Goal: Task Accomplishment & Management: Manage account settings

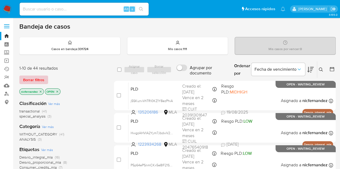
click at [36, 78] on span "Borrar filtros" at bounding box center [33, 80] width 21 height 8
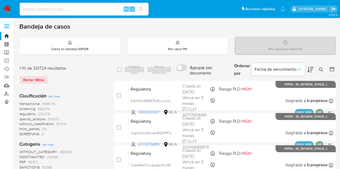
click at [322, 70] on icon at bounding box center [321, 70] width 4 height 4
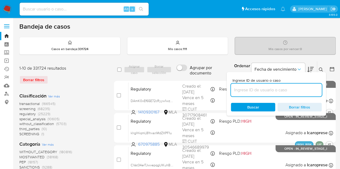
click at [247, 89] on input at bounding box center [276, 90] width 91 height 7
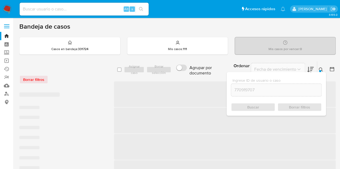
click at [321, 68] on icon at bounding box center [321, 70] width 4 height 4
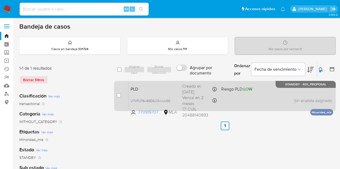
click at [138, 89] on span "PLD" at bounding box center [154, 88] width 47 height 7
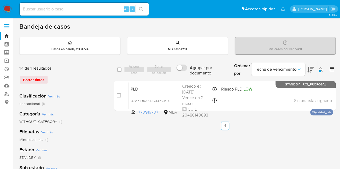
click at [319, 70] on icon at bounding box center [321, 70] width 4 height 4
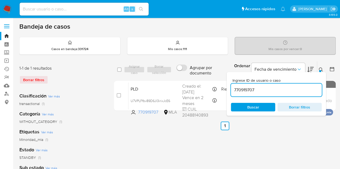
drag, startPoint x: 261, startPoint y: 88, endPoint x: 182, endPoint y: 77, distance: 79.8
click at [182, 77] on div "select-all-cases-checkbox Asignar caso Borrar selección Agrupar por documento O…" at bounding box center [225, 69] width 222 height 17
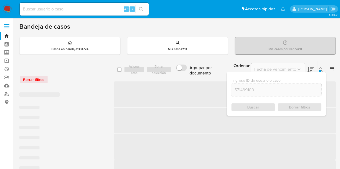
click at [322, 67] on button at bounding box center [321, 70] width 9 height 6
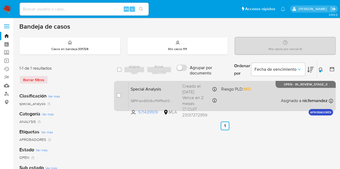
click at [153, 91] on span "Special Analysis" at bounding box center [154, 88] width 47 height 7
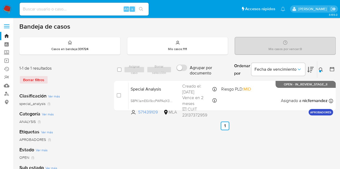
click at [322, 70] on icon at bounding box center [321, 70] width 4 height 4
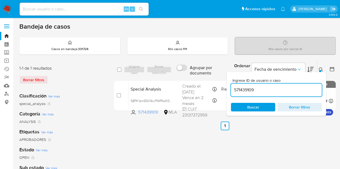
drag, startPoint x: 284, startPoint y: 89, endPoint x: 193, endPoint y: 75, distance: 92.9
click at [193, 75] on div "select-all-cases-checkbox Asignar caso Borrar selección Agrupar por documento O…" at bounding box center [225, 69] width 222 height 17
click at [321, 68] on icon at bounding box center [321, 70] width 4 height 4
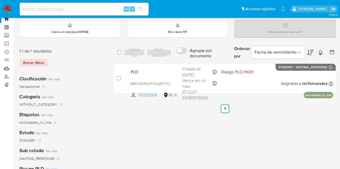
scroll to position [20, 0]
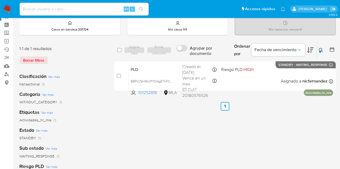
click at [321, 50] on icon at bounding box center [321, 50] width 4 height 4
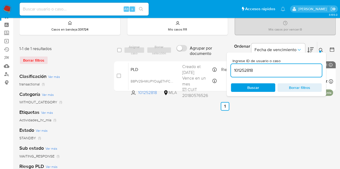
drag, startPoint x: 291, startPoint y: 69, endPoint x: 173, endPoint y: 54, distance: 119.1
click at [176, 55] on div "select-all-cases-checkbox Asignar caso Borrar selección Agrupar por documento O…" at bounding box center [225, 50] width 222 height 17
type input "2382865373"
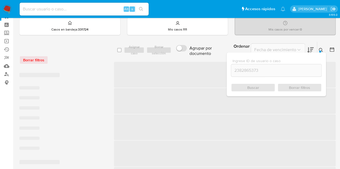
click at [323, 50] on button at bounding box center [321, 50] width 9 height 6
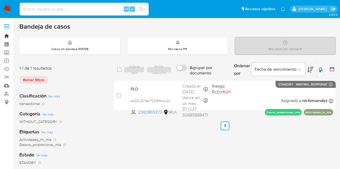
click at [6, 35] on link "Bandeja" at bounding box center [32, 36] width 64 height 8
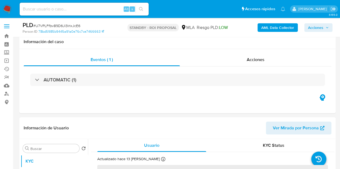
scroll to position [211, 0]
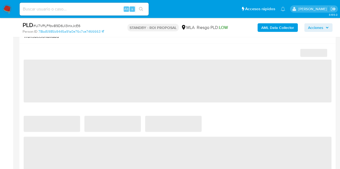
select select "10"
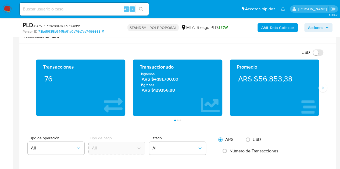
scroll to position [331, 0]
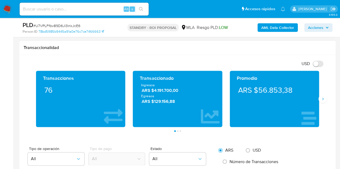
click at [321, 103] on div "Promedio ARS $56.853,38" at bounding box center [274, 99] width 97 height 56
click at [323, 99] on icon "Siguiente" at bounding box center [322, 99] width 4 height 4
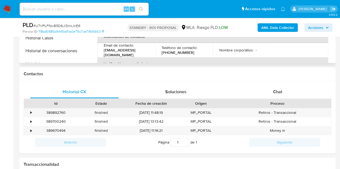
scroll to position [203, 0]
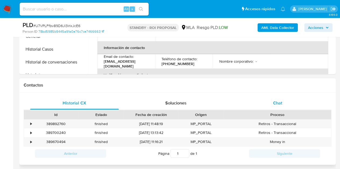
click at [267, 98] on div "Chat" at bounding box center [277, 103] width 89 height 13
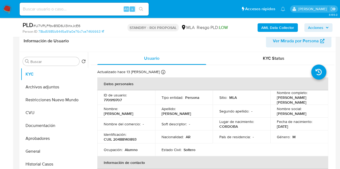
scroll to position [302, 0]
click at [41, 126] on button "Documentación" at bounding box center [52, 126] width 63 height 13
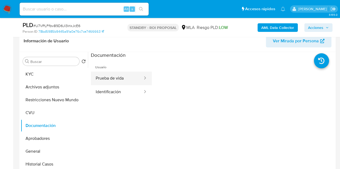
click at [122, 79] on button "Prueba de vida" at bounding box center [117, 79] width 52 height 14
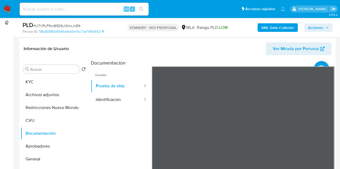
scroll to position [84, 0]
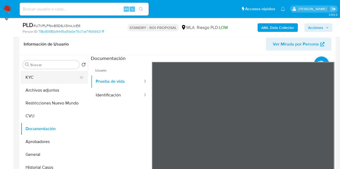
click at [48, 80] on button "KYC" at bounding box center [52, 77] width 63 height 13
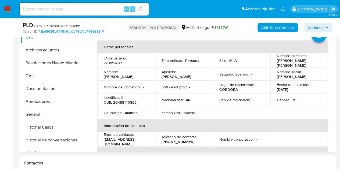
scroll to position [123, 0]
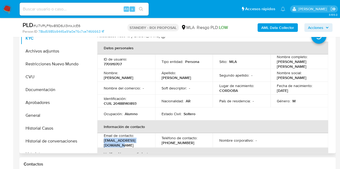
drag, startPoint x: 102, startPoint y: 143, endPoint x: 151, endPoint y: 142, distance: 50.0
click at [151, 142] on td "Email de contacto : enggistkevin08@gmail.com" at bounding box center [126, 140] width 58 height 15
copy p "enggistkevin08@gmail.com"
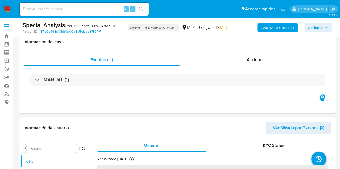
scroll to position [188, 0]
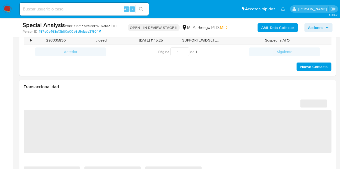
select select "10"
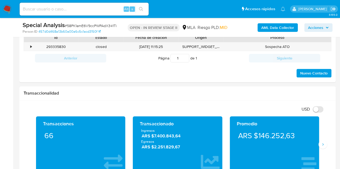
scroll to position [299, 0]
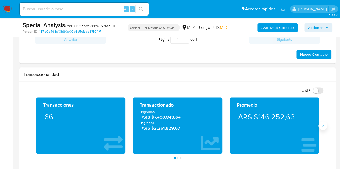
click at [321, 128] on button "Siguiente" at bounding box center [322, 126] width 9 height 9
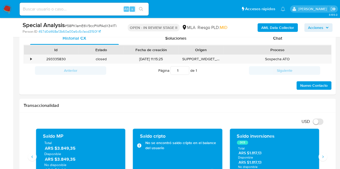
scroll to position [168, 0]
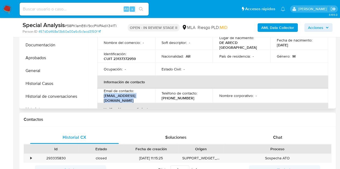
drag, startPoint x: 104, startPoint y: 98, endPoint x: 158, endPoint y: 97, distance: 53.2
click at [146, 97] on p "maximoenggist.2016@gmail.com" at bounding box center [125, 98] width 43 height 10
copy p "maximoenggist.2016@gmail.com"
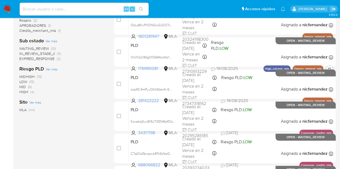
scroll to position [171, 0]
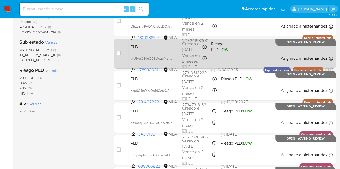
click at [329, 70] on span "+1" at bounding box center [329, 70] width 5 height 5
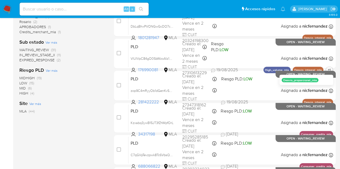
click at [337, 78] on main "3.155.0" at bounding box center [170, 41] width 340 height 424
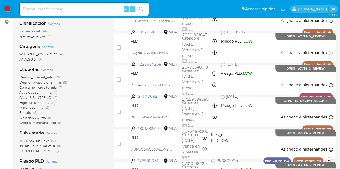
scroll to position [81, 0]
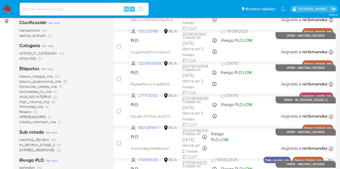
click at [33, 136] on div "Sub estado Ver más WAITING_REVIEW (31) IN_REVIEW_STAGE_II (11) EXPIRED_RESPONSE…" at bounding box center [62, 141] width 86 height 24
click at [34, 139] on span "WAITING_REVIEW" at bounding box center [34, 140] width 30 height 5
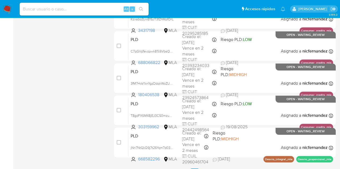
scroll to position [254, 0]
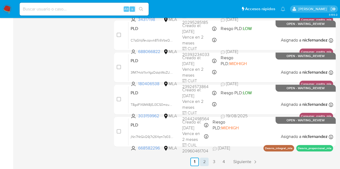
click at [200, 163] on link "2" at bounding box center [204, 162] width 9 height 9
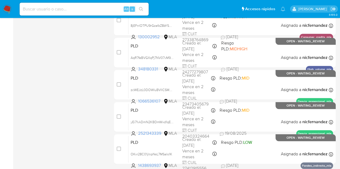
scroll to position [254, 0]
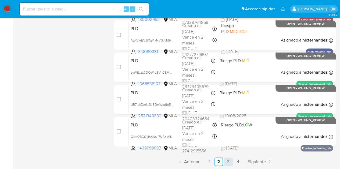
click at [230, 162] on link "3" at bounding box center [228, 162] width 9 height 9
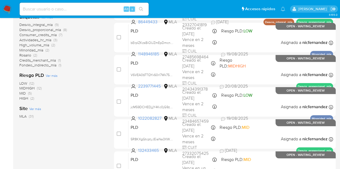
scroll to position [254, 0]
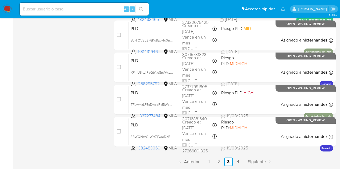
click at [237, 161] on link "4" at bounding box center [238, 162] width 9 height 9
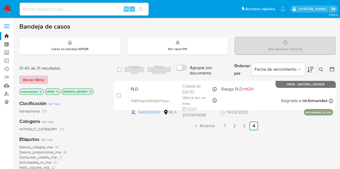
click at [42, 77] on span "Borrar filtros" at bounding box center [33, 80] width 21 height 8
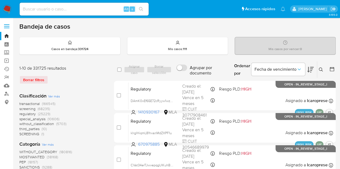
click at [322, 69] on icon at bounding box center [321, 70] width 4 height 4
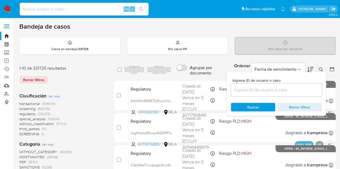
click at [284, 87] on input at bounding box center [276, 90] width 91 height 7
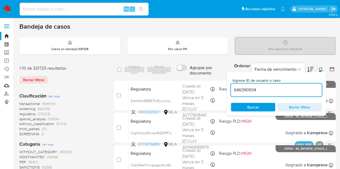
type input "646390934"
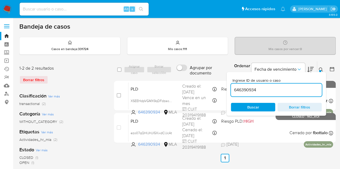
click at [321, 67] on button at bounding box center [321, 70] width 9 height 6
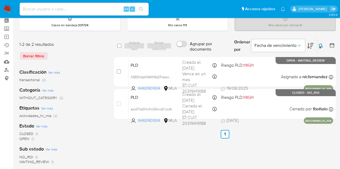
scroll to position [28, 0]
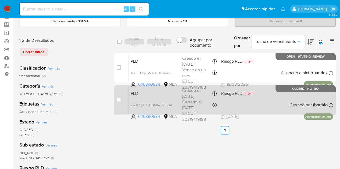
click at [163, 97] on div "PLD ezo07qQHlJHJI5XixdClJcAt 646390934 MLA Riesgo PLD: HIGH Creado el: 12/07/20…" at bounding box center [230, 100] width 204 height 27
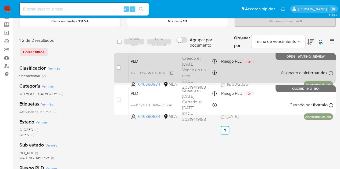
click at [170, 72] on span "XSEEHdpVGMX9qDFdzaomf9UI" at bounding box center [154, 73] width 47 height 6
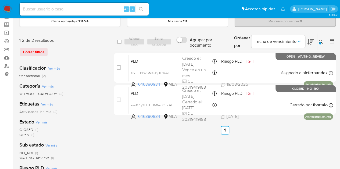
click at [277, 145] on div "select-all-cases-checkbox Asignar caso Borrar selección Agrupar por documento O…" at bounding box center [225, 151] width 222 height 236
click at [321, 42] on icon at bounding box center [321, 42] width 4 height 4
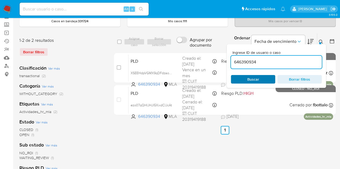
click at [251, 80] on span "Buscar" at bounding box center [253, 79] width 12 height 9
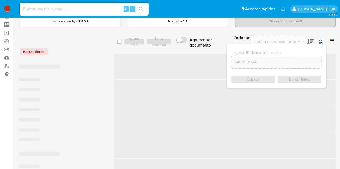
click at [324, 42] on button at bounding box center [321, 42] width 9 height 6
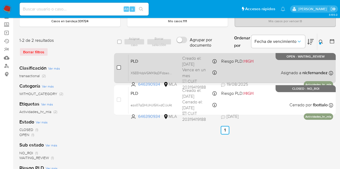
click at [118, 67] on input "checkbox" at bounding box center [119, 68] width 4 height 4
checkbox input "true"
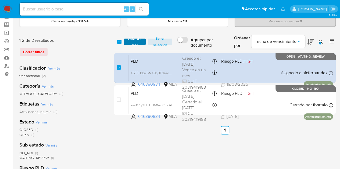
click at [135, 43] on span "Asignar 1 caso" at bounding box center [134, 41] width 17 height 5
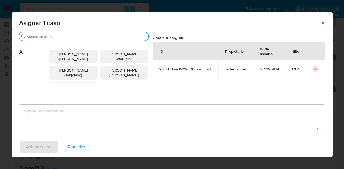
click at [56, 38] on input "Buscar" at bounding box center [87, 36] width 120 height 5
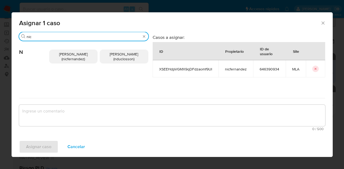
type input "nic"
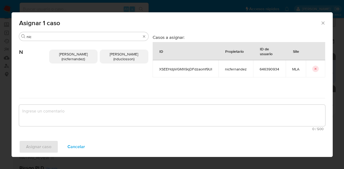
click at [67, 65] on div "Nicolas Fernandez Allen (nicfernandez) Nicolas Martin Duclosson (nduclosson)" at bounding box center [98, 56] width 99 height 31
drag, startPoint x: 63, startPoint y: 54, endPoint x: 71, endPoint y: 98, distance: 45.0
click at [65, 57] on span "Nicolas Fernandez Allen (nicfernandez)" at bounding box center [73, 57] width 28 height 10
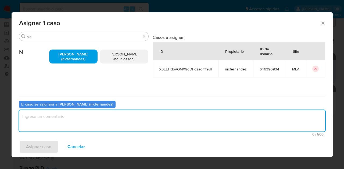
click at [70, 122] on textarea "assign-modal" at bounding box center [172, 120] width 306 height 21
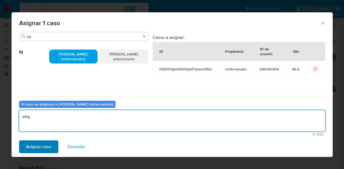
type textarea "asig"
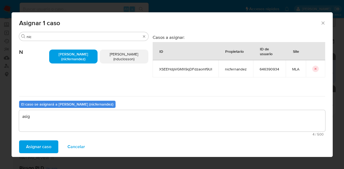
click at [45, 149] on span "Asignar caso" at bounding box center [38, 147] width 25 height 12
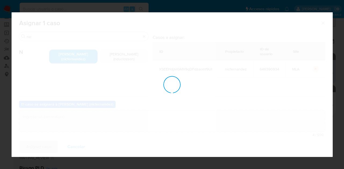
checkbox input "false"
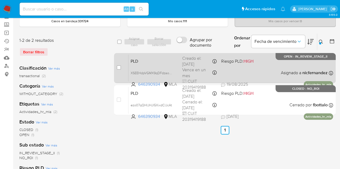
click at [158, 60] on span "PLD" at bounding box center [154, 60] width 47 height 7
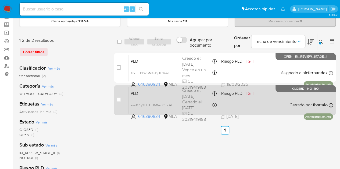
click at [159, 94] on span "PLD" at bounding box center [154, 93] width 47 height 7
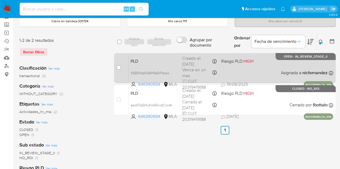
click at [164, 65] on div "PLD XSEEHdpVGMX9qDFdzaomf9UI 646390934 MLA Riesgo PLD: HIGH Creado el: 12/08/20…" at bounding box center [230, 68] width 204 height 27
click at [154, 62] on span "PLD" at bounding box center [154, 60] width 47 height 7
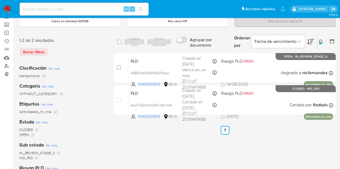
click at [320, 39] on button at bounding box center [321, 42] width 9 height 6
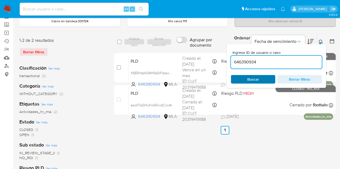
click at [259, 78] on span "Buscar" at bounding box center [252, 80] width 37 height 8
click at [321, 42] on icon at bounding box center [321, 42] width 4 height 4
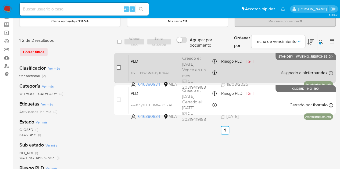
click at [120, 68] on input "checkbox" at bounding box center [119, 68] width 4 height 4
checkbox input "true"
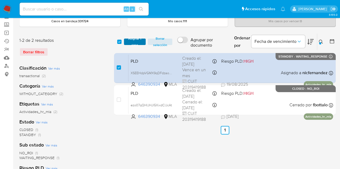
click at [134, 42] on span "Asignar 1 caso" at bounding box center [134, 41] width 17 height 5
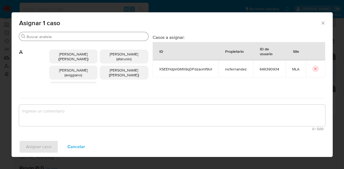
click at [48, 37] on input "Buscar" at bounding box center [87, 36] width 120 height 5
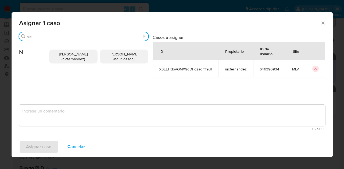
type input "nic"
click at [70, 50] on p "Nicolas Fernandez Allen (nicfernandez)" at bounding box center [73, 57] width 49 height 14
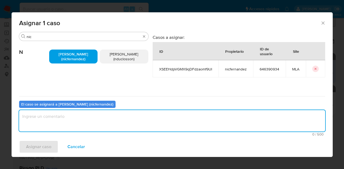
click at [86, 123] on textarea "assign-modal" at bounding box center [172, 120] width 306 height 21
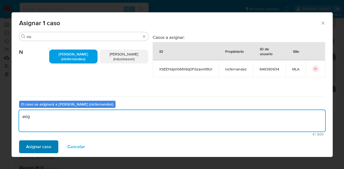
type textarea "asig"
click at [35, 151] on span "Asignar caso" at bounding box center [38, 147] width 25 height 12
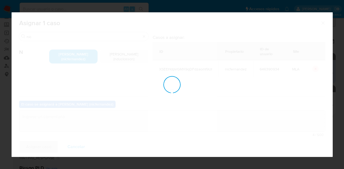
checkbox input "false"
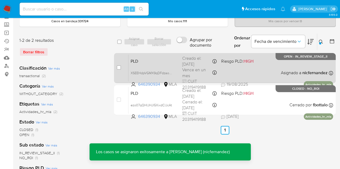
click at [147, 64] on div "PLD XSEEHdpVGMX9qDFdzaomf9UI 646390934 MLA Riesgo PLD: HIGH Creado el: 12/08/20…" at bounding box center [230, 68] width 204 height 27
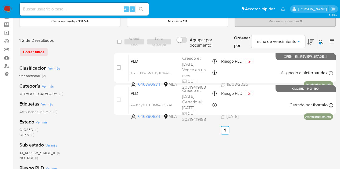
click at [322, 41] on icon at bounding box center [321, 42] width 4 height 4
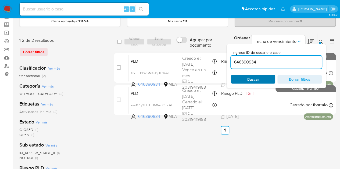
click at [250, 79] on span "Buscar" at bounding box center [253, 79] width 12 height 9
click at [320, 41] on icon at bounding box center [321, 42] width 4 height 4
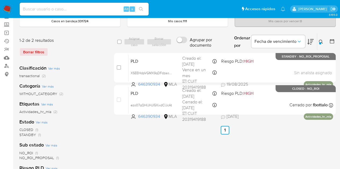
click at [320, 40] on icon at bounding box center [321, 42] width 4 height 4
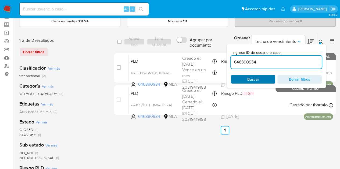
click at [254, 76] on span "Buscar" at bounding box center [253, 79] width 12 height 9
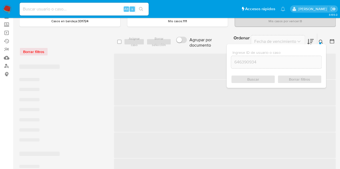
click at [321, 40] on icon at bounding box center [321, 42] width 4 height 4
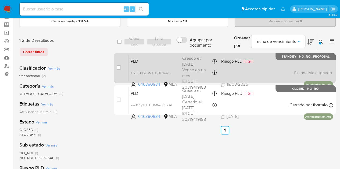
click at [146, 65] on div "PLD XSEEHdpVGMX9qDFdzaomf9UI 646390934 MLA Riesgo PLD: HIGH Creado el: 12/08/20…" at bounding box center [230, 68] width 204 height 27
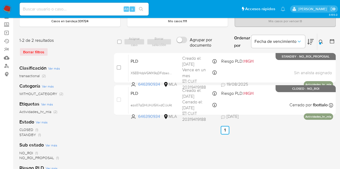
click at [150, 142] on div "select-all-cases-checkbox Asignar caso Borrar selección Agrupar por documento O…" at bounding box center [225, 151] width 222 height 236
click at [322, 42] on icon at bounding box center [321, 42] width 4 height 4
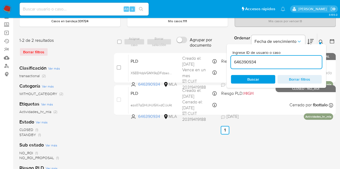
drag, startPoint x: 273, startPoint y: 65, endPoint x: 194, endPoint y: 49, distance: 81.3
click at [194, 49] on div "select-all-cases-checkbox Asignar caso Borrar selección Agrupar por documento O…" at bounding box center [225, 41] width 222 height 17
type input "382483069"
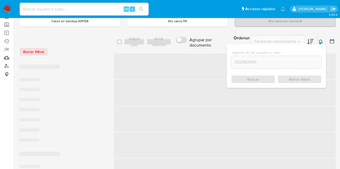
click at [322, 41] on icon at bounding box center [321, 42] width 4 height 4
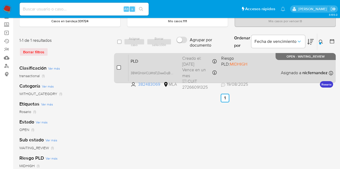
click at [120, 69] on input "checkbox" at bounding box center [119, 68] width 4 height 4
checkbox input "true"
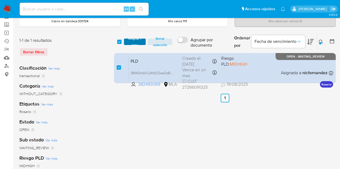
click at [133, 45] on span "Asignar 1 caso" at bounding box center [134, 41] width 17 height 5
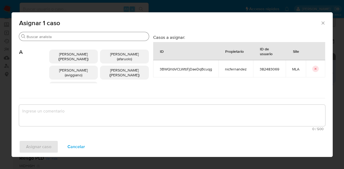
click at [56, 38] on input "Buscar" at bounding box center [87, 36] width 120 height 5
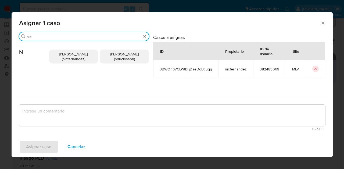
type input "nic"
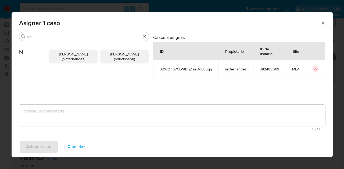
click at [68, 63] on p "Nicolas Fernandez Allen (nicfernandez)" at bounding box center [73, 57] width 49 height 14
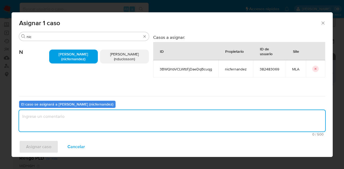
click at [80, 118] on textarea "assign-modal" at bounding box center [172, 120] width 306 height 21
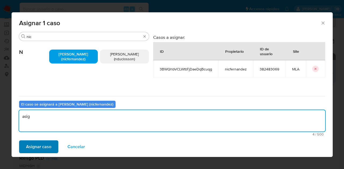
type textarea "asig"
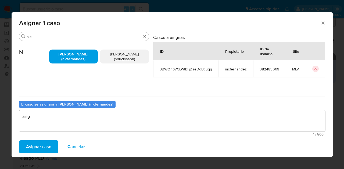
click at [41, 145] on span "Asignar caso" at bounding box center [38, 147] width 25 height 12
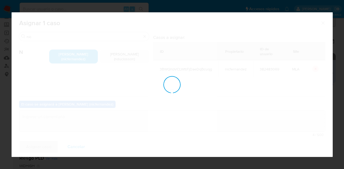
checkbox input "false"
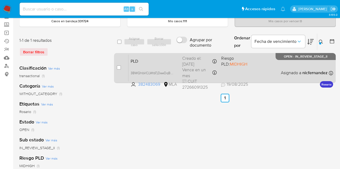
click at [151, 63] on span "PLD" at bounding box center [154, 60] width 47 height 7
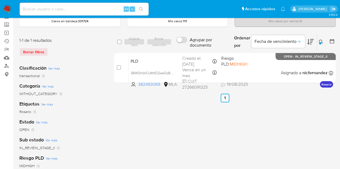
click at [321, 40] on icon at bounding box center [321, 42] width 4 height 4
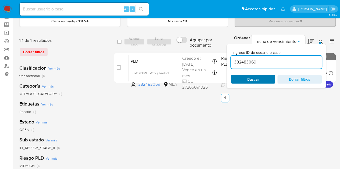
click at [251, 80] on span "Buscar" at bounding box center [253, 79] width 12 height 9
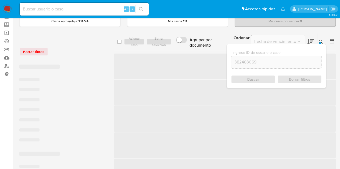
click at [322, 39] on button at bounding box center [321, 42] width 9 height 6
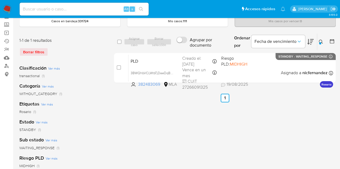
click at [320, 41] on icon at bounding box center [321, 42] width 4 height 4
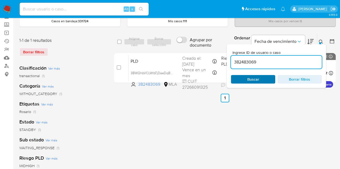
click at [267, 78] on span "Buscar" at bounding box center [252, 80] width 37 height 8
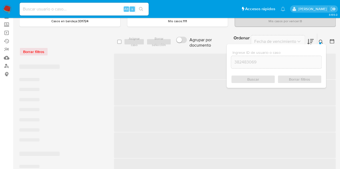
click at [320, 40] on icon at bounding box center [321, 42] width 4 height 4
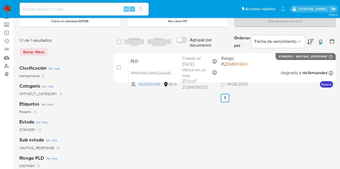
drag, startPoint x: 319, startPoint y: 41, endPoint x: 317, endPoint y: 45, distance: 4.3
click at [319, 41] on icon at bounding box center [321, 42] width 4 height 4
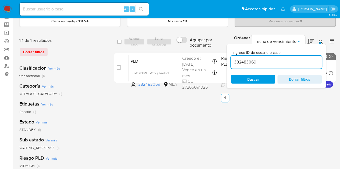
drag, startPoint x: 279, startPoint y: 62, endPoint x: 198, endPoint y: 52, distance: 81.4
click at [198, 52] on div "select-all-cases-checkbox Asignar caso Borrar selección Agrupar por documento O…" at bounding box center [225, 59] width 222 height 52
click at [321, 40] on icon at bounding box center [321, 42] width 4 height 4
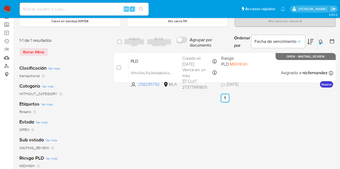
drag, startPoint x: 323, startPoint y: 39, endPoint x: 283, endPoint y: 66, distance: 48.0
click at [322, 40] on button at bounding box center [321, 42] width 9 height 6
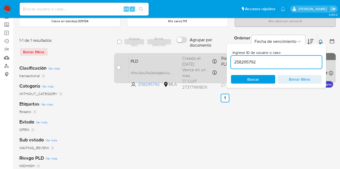
drag, startPoint x: 271, startPoint y: 61, endPoint x: 187, endPoint y: 53, distance: 84.1
click at [187, 53] on div "select-all-cases-checkbox Asignar caso Borrar selección Agrupar por documento O…" at bounding box center [225, 59] width 222 height 52
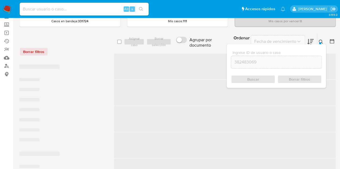
click at [319, 41] on icon at bounding box center [321, 42] width 4 height 4
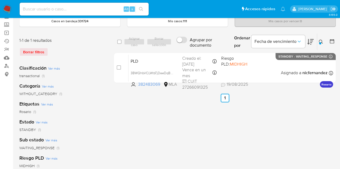
click at [164, 102] on div "select-all-cases-checkbox Asignar caso Borrar selección Agrupar por documento O…" at bounding box center [225, 151] width 222 height 236
click at [323, 41] on button at bounding box center [321, 42] width 9 height 6
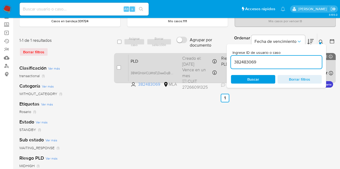
drag, startPoint x: 255, startPoint y: 59, endPoint x: 207, endPoint y: 53, distance: 48.2
click at [206, 53] on div "select-all-cases-checkbox Asignar caso Borrar selección Agrupar por documento O…" at bounding box center [225, 59] width 222 height 52
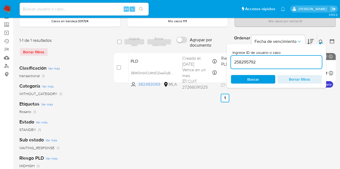
type input "258295792"
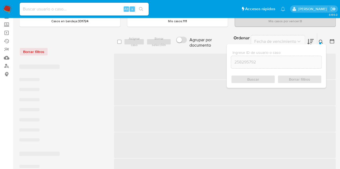
click at [322, 42] on icon at bounding box center [321, 42] width 4 height 4
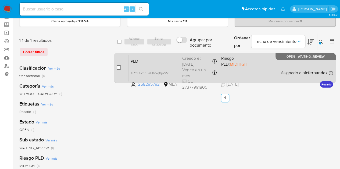
click at [118, 66] on input "checkbox" at bounding box center [119, 68] width 4 height 4
checkbox input "true"
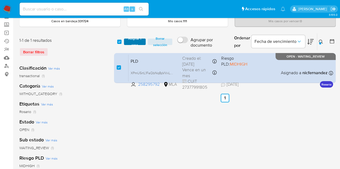
click at [133, 44] on span "Asignar 1 caso" at bounding box center [134, 41] width 17 height 5
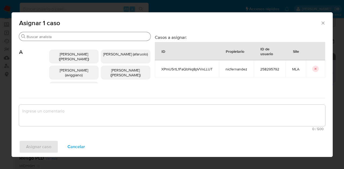
click at [52, 33] on div "Buscar" at bounding box center [84, 36] width 131 height 9
click at [54, 36] on input "Buscar" at bounding box center [88, 36] width 122 height 5
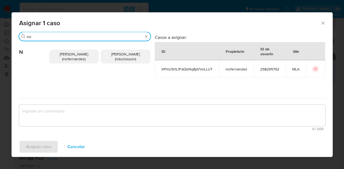
type input "nic"
click at [62, 50] on p "Nicolas Fernandez Allen (nicfernandez)" at bounding box center [74, 57] width 50 height 14
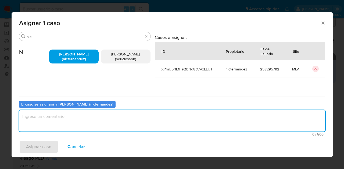
click at [76, 123] on textarea "assign-modal" at bounding box center [172, 120] width 306 height 21
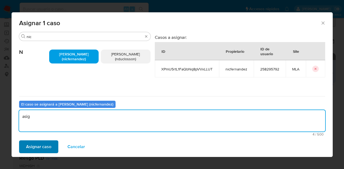
type textarea "asig"
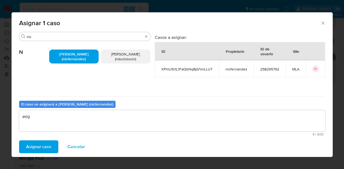
click at [44, 142] on span "Asignar caso" at bounding box center [38, 147] width 25 height 12
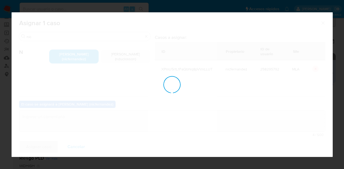
checkbox input "false"
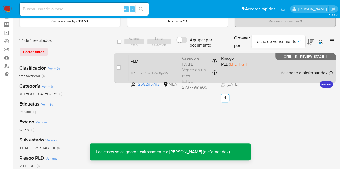
click at [152, 64] on div "PLD XPmU5rtL1FaQbNq8pVVxLLUT 258295792 MLA Riesgo PLD: MIDHIGH Creado el: 12/08…" at bounding box center [230, 68] width 204 height 27
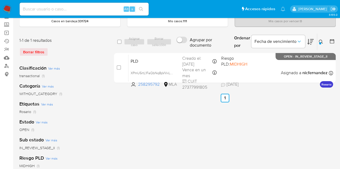
click at [320, 40] on icon at bounding box center [321, 42] width 4 height 4
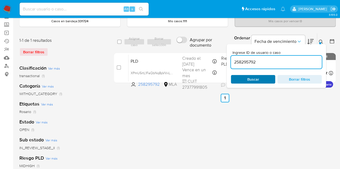
click at [262, 80] on span "Buscar" at bounding box center [252, 80] width 37 height 8
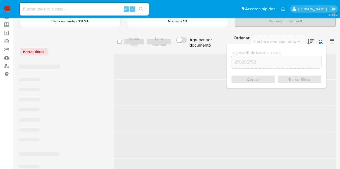
click at [322, 40] on icon at bounding box center [321, 42] width 4 height 4
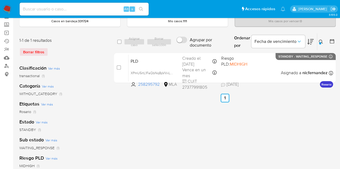
click at [322, 40] on icon at bounding box center [321, 42] width 4 height 4
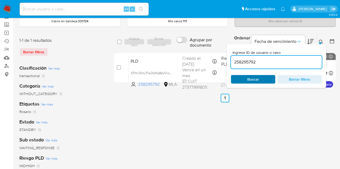
click at [267, 78] on span "Buscar" at bounding box center [252, 80] width 37 height 8
drag, startPoint x: 319, startPoint y: 39, endPoint x: 283, endPoint y: 43, distance: 36.8
click at [319, 39] on button at bounding box center [321, 42] width 9 height 6
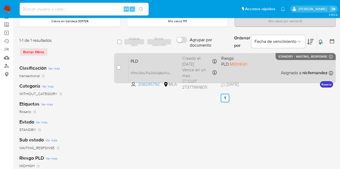
click at [121, 67] on div "case-item-checkbox No es posible asignar el caso" at bounding box center [123, 68] width 12 height 27
click at [118, 67] on input "checkbox" at bounding box center [119, 68] width 4 height 4
checkbox input "true"
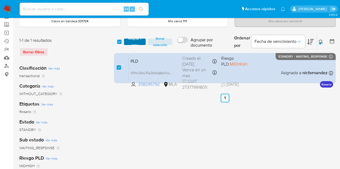
click at [133, 44] on span "Asignar 1 caso" at bounding box center [134, 41] width 17 height 5
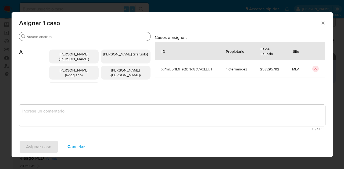
click at [45, 38] on input "Buscar" at bounding box center [88, 36] width 122 height 5
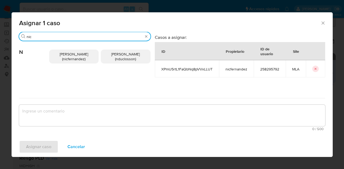
type input "nic"
click at [57, 60] on p "Nicolas Fernandez Allen (nicfernandez)" at bounding box center [74, 57] width 50 height 14
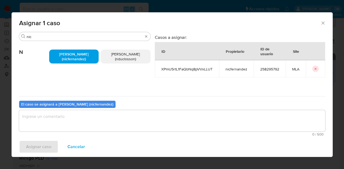
click at [71, 123] on textarea "assign-modal" at bounding box center [172, 120] width 306 height 21
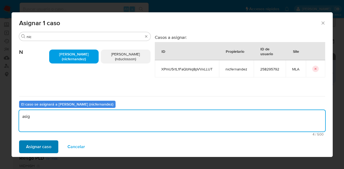
type textarea "asig"
click at [34, 142] on span "Asignar caso" at bounding box center [38, 147] width 25 height 12
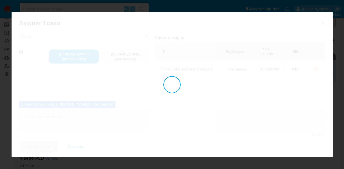
checkbox input "false"
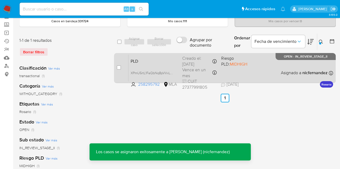
click at [160, 60] on span "PLD" at bounding box center [154, 60] width 47 height 7
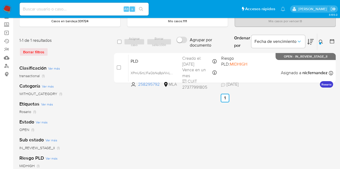
click at [321, 40] on icon at bounding box center [321, 42] width 4 height 4
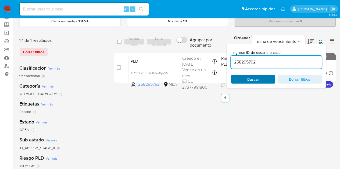
click at [250, 80] on span "Buscar" at bounding box center [253, 79] width 12 height 9
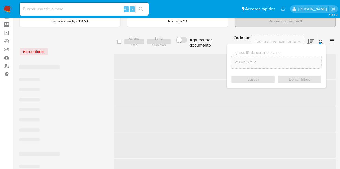
click at [321, 43] on icon at bounding box center [321, 42] width 4 height 4
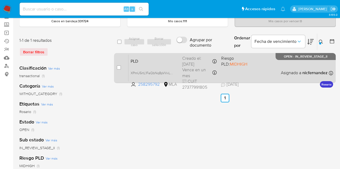
click at [170, 63] on span "PLD" at bounding box center [154, 60] width 47 height 7
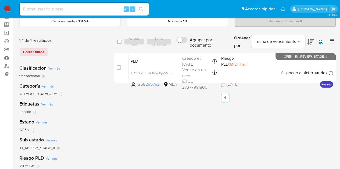
click at [144, 120] on div "select-all-cases-checkbox Asignar caso Borrar selección Agrupar por documento O…" at bounding box center [225, 151] width 222 height 236
click at [323, 41] on icon at bounding box center [321, 42] width 4 height 4
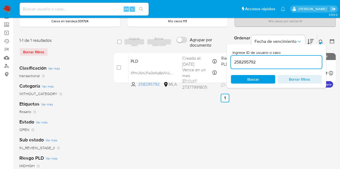
drag, startPoint x: 275, startPoint y: 62, endPoint x: 182, endPoint y: 38, distance: 96.4
click at [182, 37] on div "select-all-cases-checkbox Asignar caso Borrar selección Agrupar por documento O…" at bounding box center [225, 41] width 222 height 17
type input "531431946"
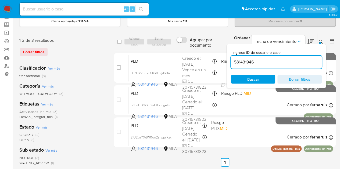
click at [321, 40] on icon at bounding box center [321, 42] width 4 height 4
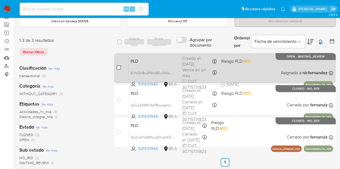
click at [118, 68] on input "checkbox" at bounding box center [119, 68] width 4 height 4
checkbox input "true"
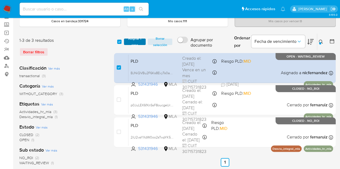
click at [131, 41] on span "Asignar 1 caso" at bounding box center [134, 41] width 17 height 5
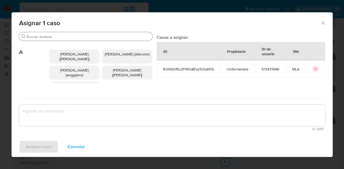
click at [60, 36] on input "Buscar" at bounding box center [89, 36] width 124 height 5
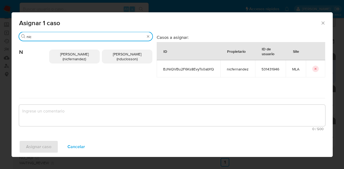
type input "nic"
click at [81, 65] on div "Nicolas Fernandez Allen (nicfernandez) Nicolas Martin Duclosson (nduclosson)" at bounding box center [100, 56] width 103 height 31
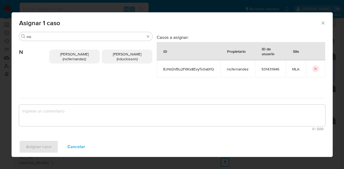
click at [72, 55] on span "Nicolas Fernandez Allen (nicfernandez)" at bounding box center [74, 57] width 28 height 10
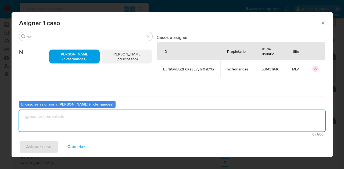
click at [70, 115] on textarea "assign-modal" at bounding box center [172, 120] width 306 height 21
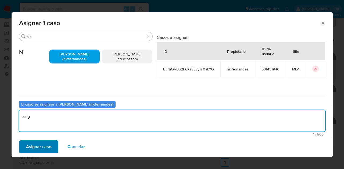
type textarea "asig"
click at [41, 147] on span "Asignar caso" at bounding box center [38, 147] width 25 height 12
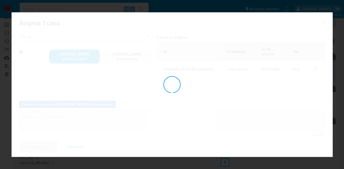
checkbox input "false"
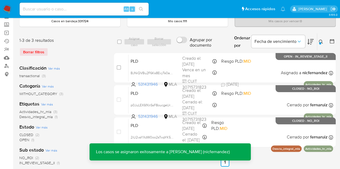
click at [102, 112] on div "Actividades_hr_mla (3) Desvio_integral_mla (1)" at bounding box center [62, 115] width 86 height 10
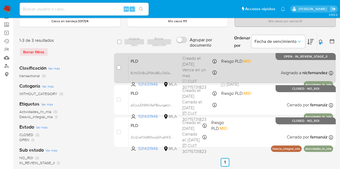
click at [169, 62] on span "PLD" at bounding box center [154, 60] width 47 height 7
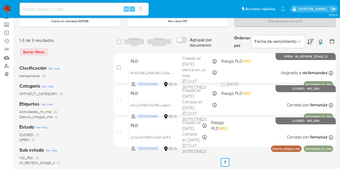
drag, startPoint x: 322, startPoint y: 42, endPoint x: 279, endPoint y: 59, distance: 45.7
click at [321, 42] on icon at bounding box center [321, 42] width 4 height 4
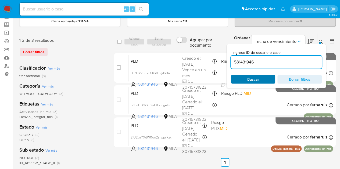
click at [253, 79] on span "Buscar" at bounding box center [253, 79] width 12 height 9
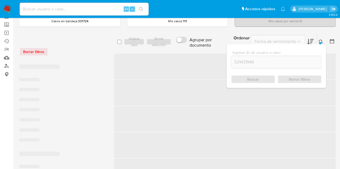
click at [322, 40] on icon at bounding box center [321, 42] width 4 height 4
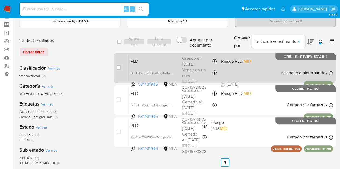
click at [160, 62] on span "PLD" at bounding box center [154, 60] width 47 height 7
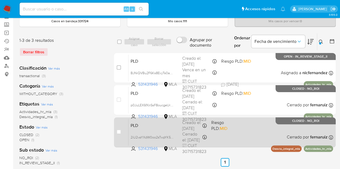
click at [144, 127] on span "PLD" at bounding box center [154, 125] width 47 height 7
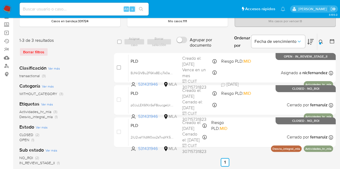
click at [320, 40] on icon at bounding box center [321, 42] width 4 height 4
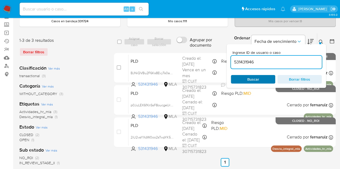
click at [248, 79] on span "Buscar" at bounding box center [253, 79] width 12 height 9
click at [320, 40] on icon at bounding box center [321, 42] width 4 height 4
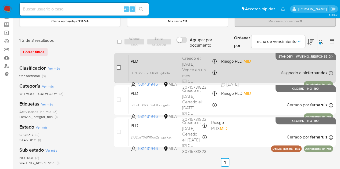
click at [118, 67] on input "checkbox" at bounding box center [119, 68] width 4 height 4
checkbox input "true"
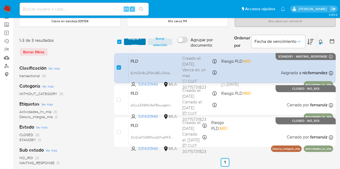
click at [133, 41] on span "Asignar 1 caso" at bounding box center [134, 41] width 17 height 5
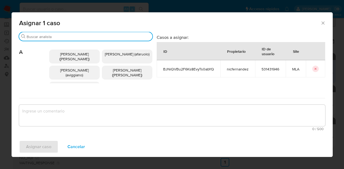
click at [54, 36] on input "Buscar" at bounding box center [89, 36] width 124 height 5
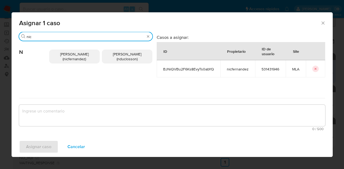
type input "nic"
drag, startPoint x: 68, startPoint y: 60, endPoint x: 70, endPoint y: 73, distance: 13.3
click at [68, 60] on span "Nicolas Fernandez Allen (nicfernandez)" at bounding box center [74, 57] width 28 height 10
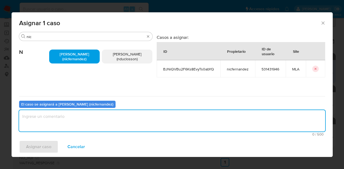
click at [69, 115] on textarea "assign-modal" at bounding box center [172, 120] width 306 height 21
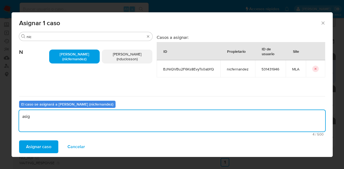
type textarea "asig"
click at [48, 140] on div "Asignar caso Cancelar" at bounding box center [172, 147] width 321 height 20
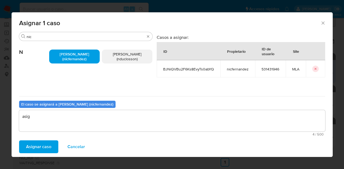
click at [46, 142] on span "Asignar caso" at bounding box center [38, 147] width 25 height 12
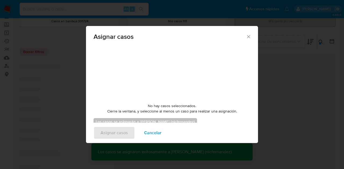
checkbox input "false"
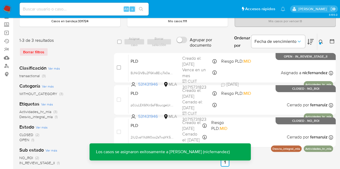
click at [104, 81] on div "Clasificación Ver más transactional (3) Categoría Ver más WITHOUT_CATEGORY (3) …" at bounding box center [62, 152] width 86 height 183
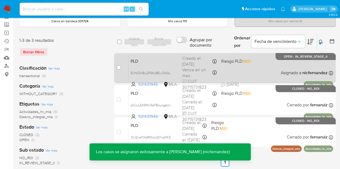
click at [153, 62] on span "PLD" at bounding box center [154, 60] width 47 height 7
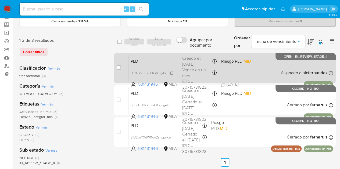
click at [172, 71] on span "BJNiQVBu2F6Ks8EvyTs0abYQ" at bounding box center [153, 73] width 45 height 6
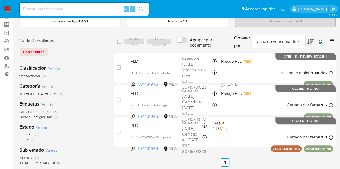
click at [321, 41] on icon at bounding box center [321, 42] width 4 height 4
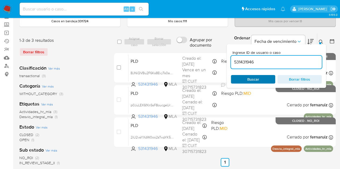
click at [267, 80] on span "Buscar" at bounding box center [252, 80] width 37 height 8
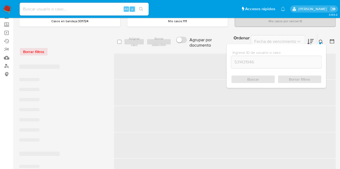
click at [320, 40] on icon at bounding box center [321, 42] width 4 height 4
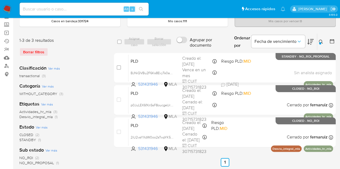
click at [323, 44] on button at bounding box center [321, 42] width 9 height 6
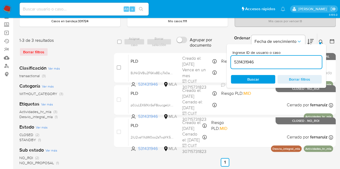
drag, startPoint x: 263, startPoint y: 77, endPoint x: 273, endPoint y: 68, distance: 13.7
click at [263, 77] on span "Buscar" at bounding box center [252, 80] width 37 height 8
click at [321, 41] on icon at bounding box center [321, 42] width 4 height 4
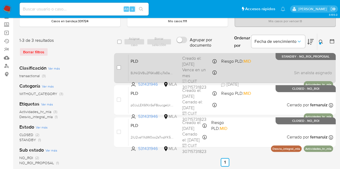
click at [156, 59] on span "PLD" at bounding box center [154, 60] width 47 height 7
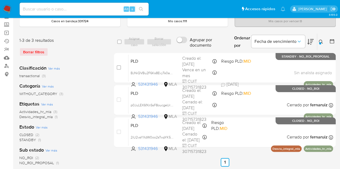
click at [320, 37] on div "Ingrese ID de usuario o caso 531431946 Buscar Borrar filtros" at bounding box center [321, 42] width 9 height 17
click at [321, 40] on icon at bounding box center [321, 42] width 4 height 4
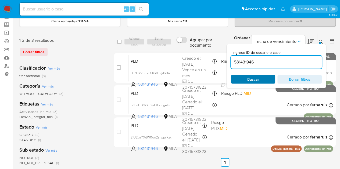
click at [269, 77] on span "Buscar" at bounding box center [252, 80] width 37 height 8
click at [321, 40] on icon at bounding box center [321, 42] width 4 height 4
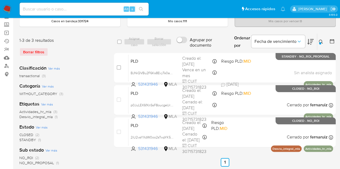
click at [321, 40] on icon at bounding box center [321, 42] width 4 height 4
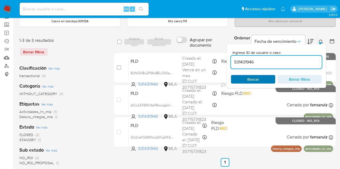
click at [252, 78] on span "Buscar" at bounding box center [253, 79] width 12 height 9
click at [321, 44] on div "Ingrese ID de usuario o caso 531431946 Buscar Borrar filtros" at bounding box center [275, 66] width 99 height 44
click at [321, 39] on button at bounding box center [321, 42] width 9 height 6
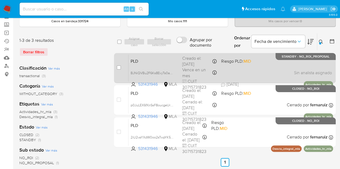
click at [159, 60] on span "PLD" at bounding box center [154, 60] width 47 height 7
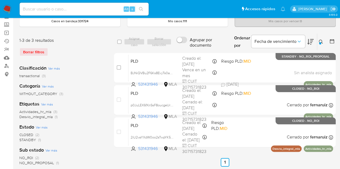
click at [321, 40] on icon at bounding box center [321, 42] width 4 height 4
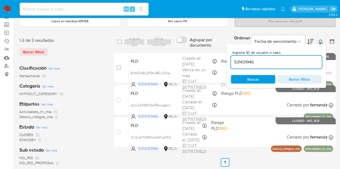
drag, startPoint x: 272, startPoint y: 62, endPoint x: 164, endPoint y: 41, distance: 110.2
click at [164, 41] on div "select-all-cases-checkbox Asignar caso Borrar selección Agrupar por documento O…" at bounding box center [225, 41] width 222 height 17
type input "1337277484"
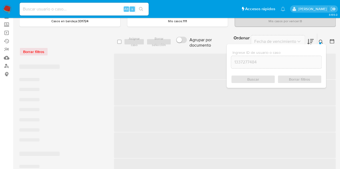
click at [319, 40] on icon at bounding box center [321, 42] width 4 height 4
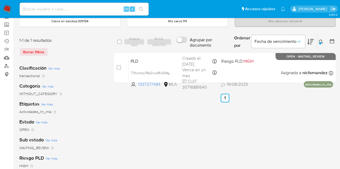
click at [139, 144] on div "select-all-cases-checkbox Asignar caso Borrar selección Agrupar por documento O…" at bounding box center [225, 151] width 222 height 236
click at [322, 39] on button at bounding box center [321, 42] width 9 height 6
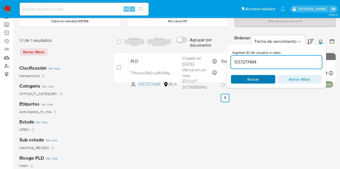
click at [269, 79] on span "Buscar" at bounding box center [252, 80] width 37 height 8
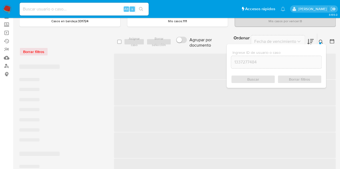
click at [318, 44] on div "Ingrese ID de usuario o caso 1337277484 Buscar Borrar filtros" at bounding box center [275, 66] width 99 height 44
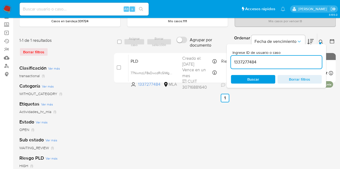
click at [323, 41] on button at bounding box center [321, 42] width 9 height 6
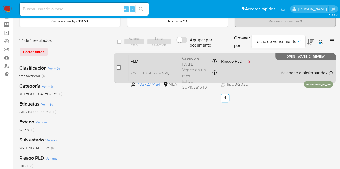
click at [117, 68] on input "checkbox" at bounding box center [119, 68] width 4 height 4
checkbox input "true"
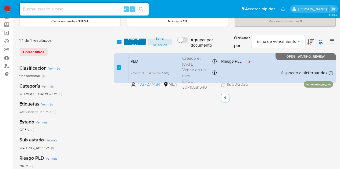
click at [131, 42] on span "Asignar 1 caso" at bounding box center [134, 41] width 17 height 5
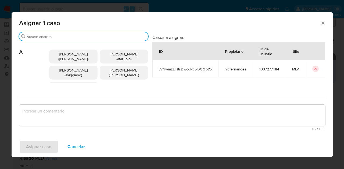
click at [62, 36] on input "Buscar" at bounding box center [86, 36] width 119 height 5
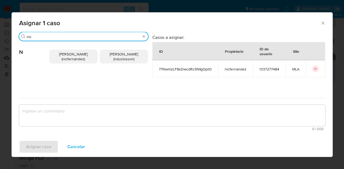
type input "nic"
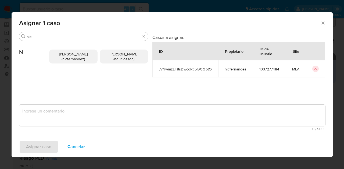
click at [71, 58] on span "Nicolas Fernandez Allen (nicfernandez)" at bounding box center [73, 57] width 28 height 10
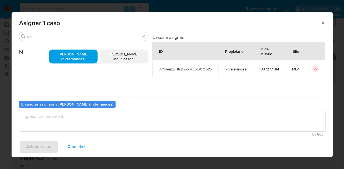
click at [75, 117] on textarea "assign-modal" at bounding box center [172, 120] width 306 height 21
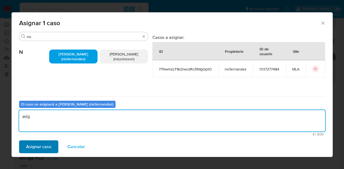
type textarea "asig"
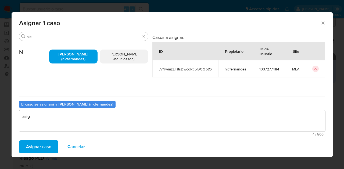
click at [39, 143] on span "Asignar caso" at bounding box center [38, 147] width 25 height 12
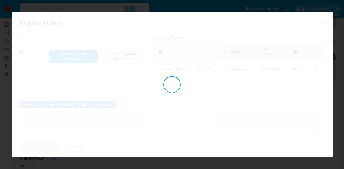
checkbox input "false"
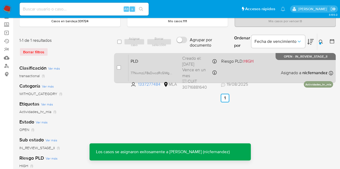
click at [150, 56] on div "PLD 77NwmzLF8sDwcdRc5IWgQptO 1337277484 MLA Riesgo PLD: HIGH Creado el: 12/08/2…" at bounding box center [230, 68] width 204 height 27
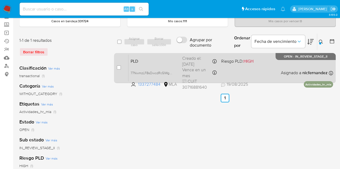
click at [162, 60] on span "PLD" at bounding box center [154, 60] width 47 height 7
click at [171, 71] on span "77NwmzLF8sDwcdRc5IWgQptO" at bounding box center [154, 73] width 47 height 6
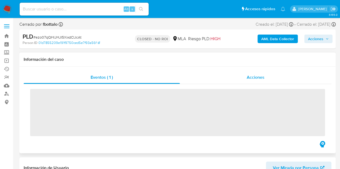
click at [260, 74] on span "Acciones" at bounding box center [256, 77] width 18 height 6
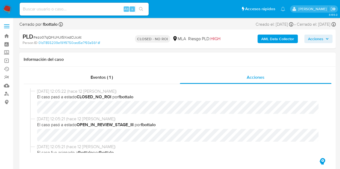
select select "10"
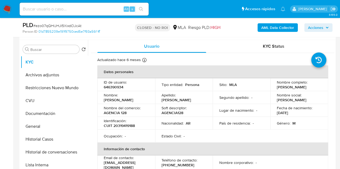
scroll to position [148, 0]
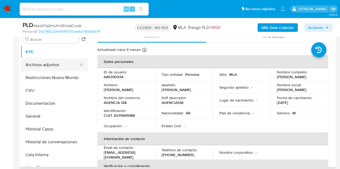
click at [50, 67] on button "Archivos adjuntos" at bounding box center [52, 65] width 63 height 13
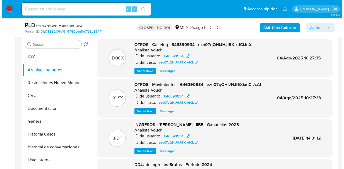
scroll to position [136, 0]
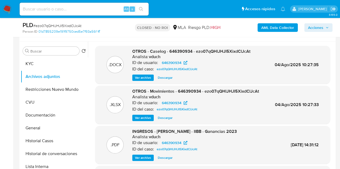
click at [139, 77] on span "Ver archivo" at bounding box center [143, 77] width 16 height 5
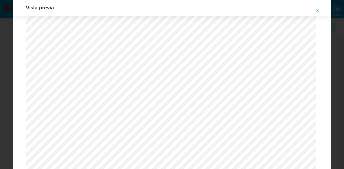
click at [315, 9] on icon "Attachment preview" at bounding box center [317, 11] width 4 height 4
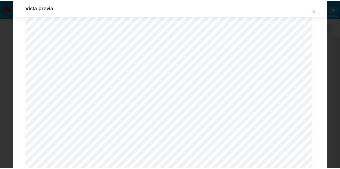
scroll to position [17, 0]
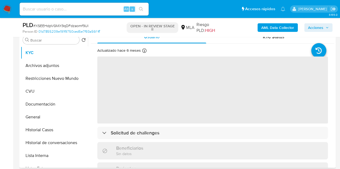
scroll to position [137, 0]
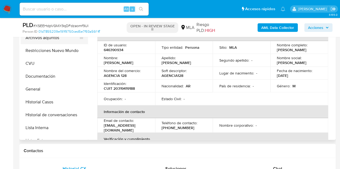
click at [41, 39] on button "Archivos adjuntos" at bounding box center [52, 37] width 63 height 13
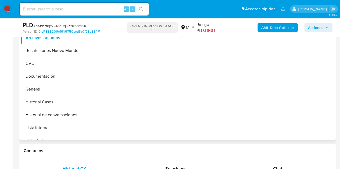
select select "10"
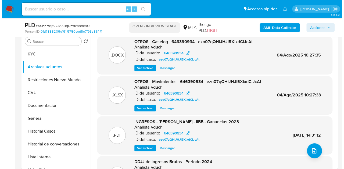
scroll to position [100, 0]
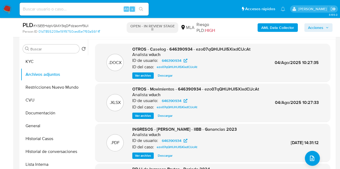
click at [142, 77] on span "Ver archivo" at bounding box center [143, 75] width 16 height 5
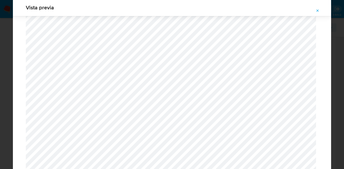
scroll to position [1069, 0]
click at [331, 132] on div "Vista previa" at bounding box center [172, 84] width 344 height 169
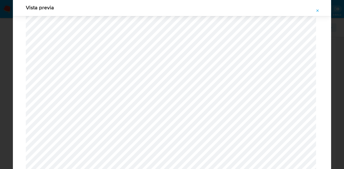
click at [317, 9] on icon "Attachment preview" at bounding box center [317, 11] width 4 height 4
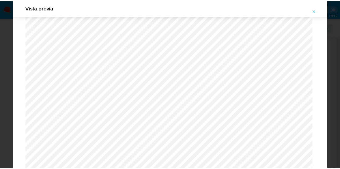
scroll to position [17, 0]
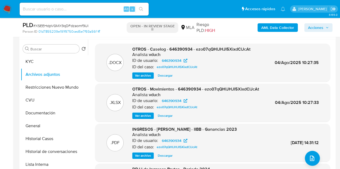
click at [166, 74] on span "Descargar" at bounding box center [165, 75] width 15 height 5
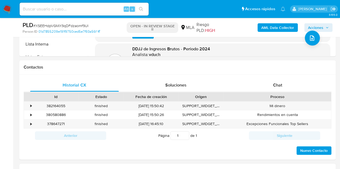
scroll to position [239, 0]
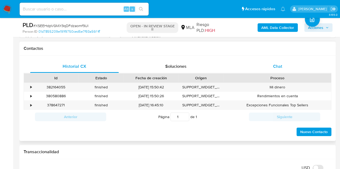
click at [287, 69] on div "Chat" at bounding box center [277, 66] width 89 height 13
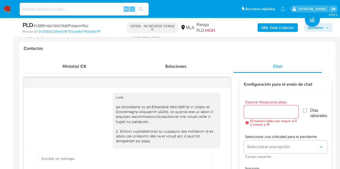
scroll to position [293, 0]
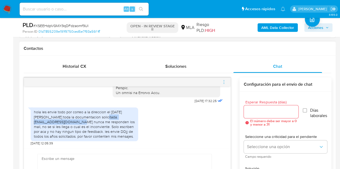
drag, startPoint x: 34, startPoint y: 117, endPoint x: 97, endPoint y: 118, distance: 62.9
click at [97, 118] on div "hola les envie todo por correo a la direccion el [DATE][PERSON_NAME] toda la do…" at bounding box center [84, 124] width 101 height 29
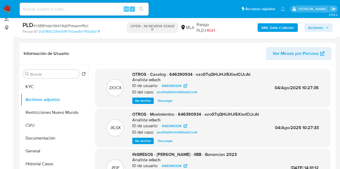
scroll to position [71, 0]
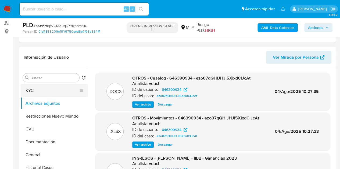
click at [52, 93] on button "KYC" at bounding box center [52, 90] width 63 height 13
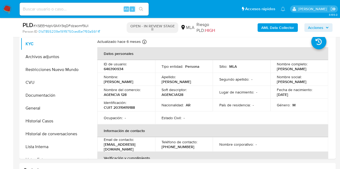
scroll to position [128, 0]
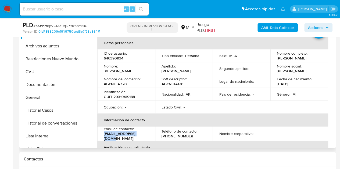
drag, startPoint x: 103, startPoint y: 137, endPoint x: 147, endPoint y: 134, distance: 43.6
click at [147, 134] on td "Email de contacto : oyilapampa@gmail.com" at bounding box center [126, 134] width 58 height 15
copy p "[EMAIL_ADDRESS][DOMAIN_NAME]"
click at [132, 95] on p "CUIT 20319419188" at bounding box center [119, 97] width 31 height 5
click at [128, 96] on p "CUIT 20319419188" at bounding box center [119, 97] width 31 height 5
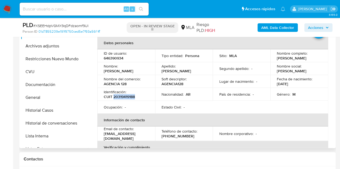
click at [128, 96] on p "CUIT 20319419188" at bounding box center [119, 97] width 31 height 5
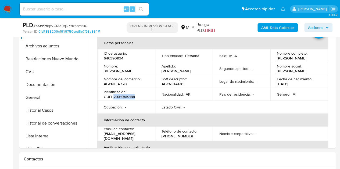
copy p "20319419188"
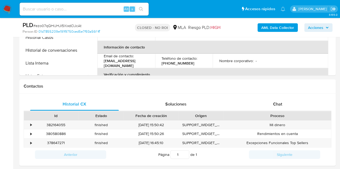
scroll to position [235, 0]
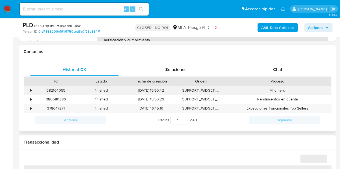
select select "10"
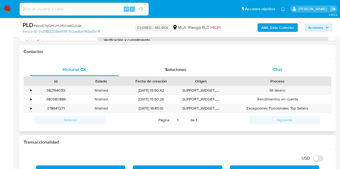
click at [269, 70] on div "Chat" at bounding box center [277, 69] width 89 height 13
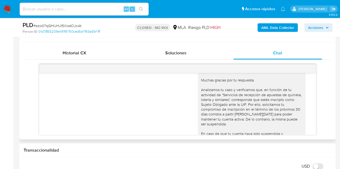
scroll to position [744, 0]
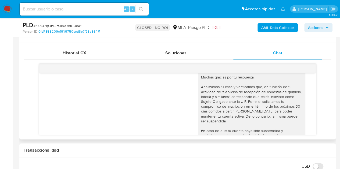
click at [126, 123] on div "Hola Rodrigo. Buenos días, Muchas gracias por tu respuesta. Analizamos tu caso …" at bounding box center [177, 128] width 263 height 138
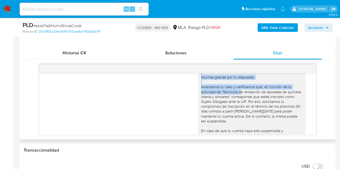
drag, startPoint x: 198, startPoint y: 77, endPoint x: 237, endPoint y: 100, distance: 46.2
click at [237, 100] on div "Hola Rodrigo. Buenos días, Muchas gracias por tu respuesta. Analizamos tu caso …" at bounding box center [251, 126] width 101 height 122
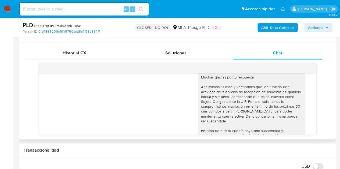
click at [124, 111] on div "Hola Rodrigo. Buenos días, Muchas gracias por tu respuesta. Analizamos tu caso …" at bounding box center [177, 128] width 263 height 138
click at [118, 164] on div "USD Cambiar entre moneda local y dolar" at bounding box center [175, 166] width 303 height 9
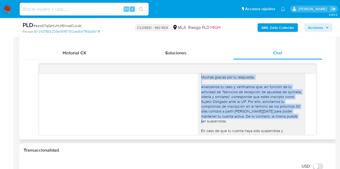
drag, startPoint x: 197, startPoint y: 78, endPoint x: 291, endPoint y: 125, distance: 105.1
click at [291, 125] on div "Hola Rodrigo. Buenos días, Muchas gracias por tu respuesta. Analizamos tu caso …" at bounding box center [251, 126] width 101 height 122
copy div "Hola Rodrigo. Buenos días, Muchas gracias por tu respuesta. Analizamos tu caso …"
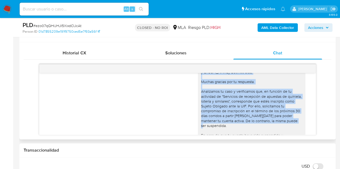
scroll to position [742, 0]
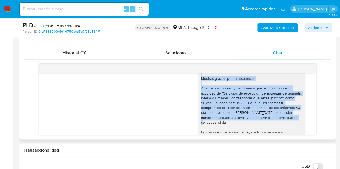
click at [174, 123] on div "Hola Rodrigo. Buenos días, Muchas gracias por tu respuesta. Analizamos tu caso …" at bounding box center [177, 130] width 263 height 138
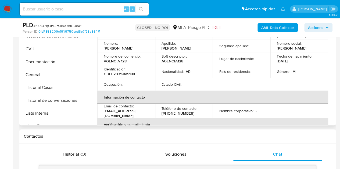
scroll to position [149, 0]
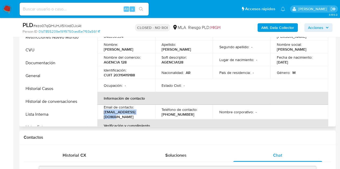
drag, startPoint x: 104, startPoint y: 114, endPoint x: 146, endPoint y: 113, distance: 41.7
click at [146, 113] on div "Email de contacto : oyilapampa@gmail.com" at bounding box center [126, 112] width 45 height 15
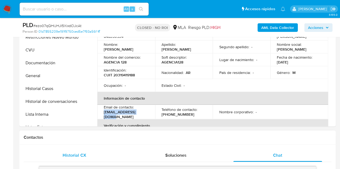
copy p "[EMAIL_ADDRESS][DOMAIN_NAME]"
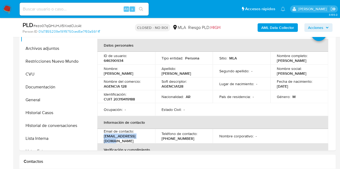
scroll to position [113, 0]
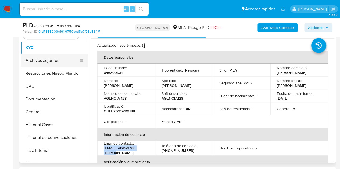
click at [45, 64] on button "Archivos adjuntos" at bounding box center [52, 60] width 63 height 13
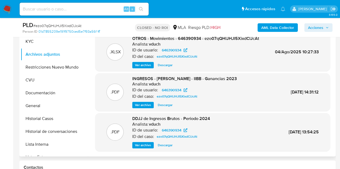
scroll to position [45, 0]
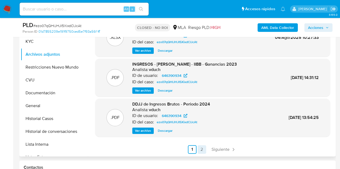
click at [199, 149] on link "2" at bounding box center [201, 150] width 9 height 9
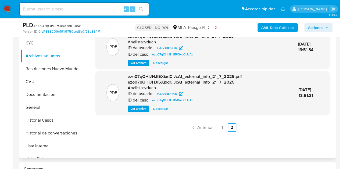
scroll to position [120, 0]
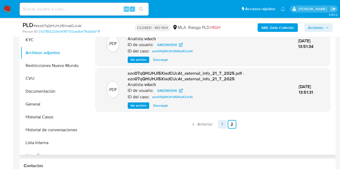
click at [220, 123] on link "1" at bounding box center [222, 124] width 9 height 9
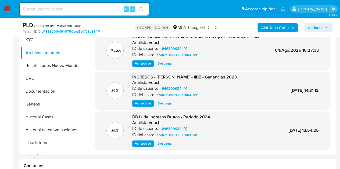
scroll to position [44, 0]
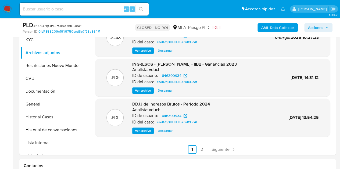
click at [144, 129] on span "Ver archivo" at bounding box center [143, 130] width 16 height 5
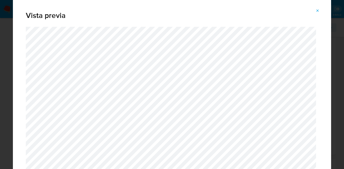
click at [316, 10] on icon "Attachment preview" at bounding box center [317, 11] width 4 height 4
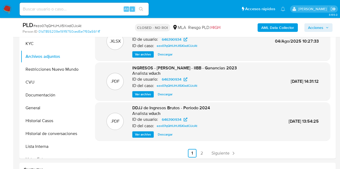
scroll to position [112, 0]
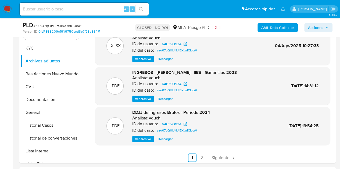
click at [143, 100] on span "Ver archivo" at bounding box center [143, 98] width 16 height 5
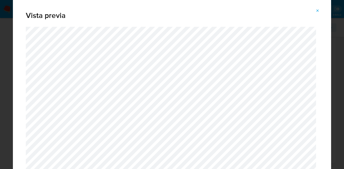
click at [320, 8] on button "Attachment preview" at bounding box center [318, 10] width 12 height 9
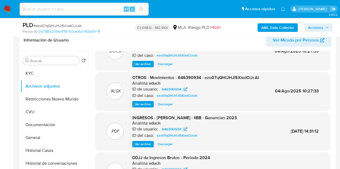
scroll to position [45, 0]
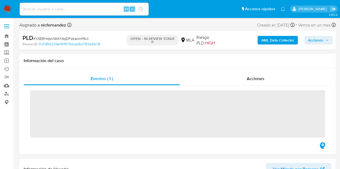
click at [75, 9] on input at bounding box center [84, 9] width 129 height 7
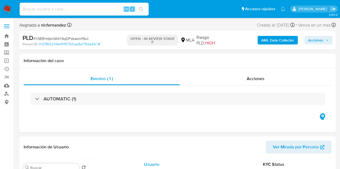
paste input "nicolas_robles2009"
type input "nicolas_robles2009"
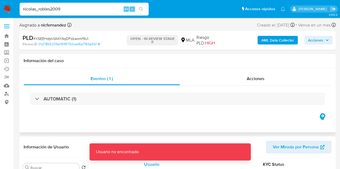
select select "10"
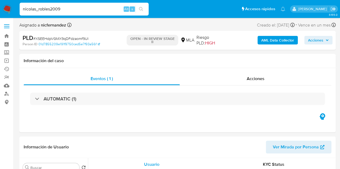
drag, startPoint x: 70, startPoint y: 7, endPoint x: 0, endPoint y: -2, distance: 71.0
paste input "@[DOMAIN_NAME]"
type input "[EMAIL_ADDRESS][DOMAIN_NAME]"
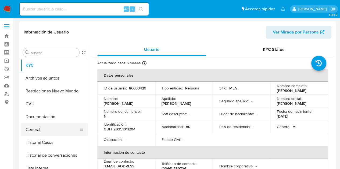
select select "10"
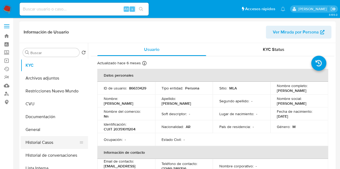
click at [49, 143] on button "Historial Casos" at bounding box center [52, 142] width 63 height 13
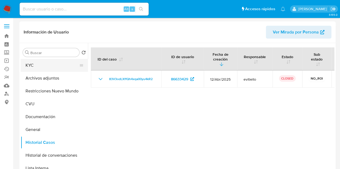
click at [41, 65] on button "KYC" at bounding box center [52, 65] width 63 height 13
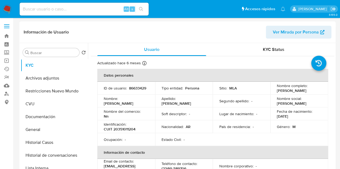
click at [128, 129] on p "CUIT 20351011204" at bounding box center [120, 129] width 32 height 5
copy p "20351011204"
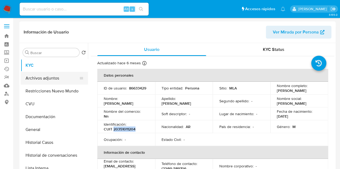
click at [49, 79] on button "Archivos adjuntos" at bounding box center [52, 78] width 63 height 13
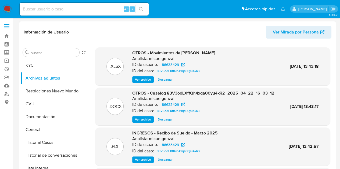
click at [141, 122] on span "Ver archivo" at bounding box center [143, 119] width 16 height 5
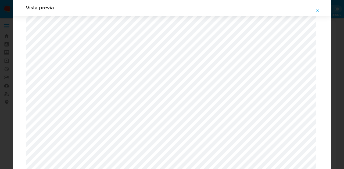
scroll to position [528, 0]
click at [318, 10] on icon "Attachment preview" at bounding box center [317, 10] width 2 height 2
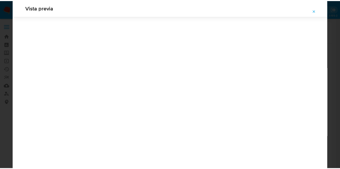
scroll to position [17, 0]
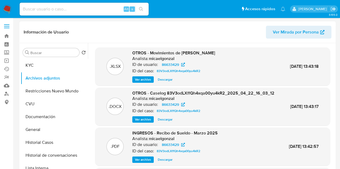
click at [87, 10] on input at bounding box center [84, 9] width 129 height 7
paste input "[EMAIL_ADDRESS][DOMAIN_NAME]"
type input "[EMAIL_ADDRESS][DOMAIN_NAME]"
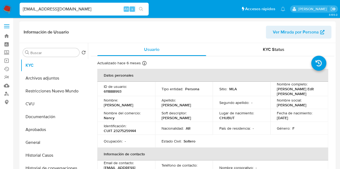
select select "10"
click at [128, 129] on p "CUIT 23275259144" at bounding box center [120, 131] width 32 height 5
copy p "23275259144"
click at [34, 156] on button "Historial Casos" at bounding box center [52, 155] width 63 height 13
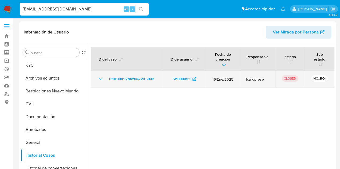
click at [100, 80] on icon "Mostrar/Ocultar" at bounding box center [101, 79] width 4 height 2
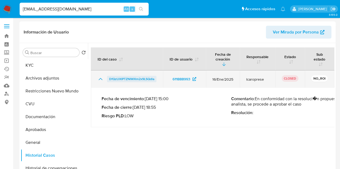
click at [124, 80] on span "DfQzUXIPTZNIWXm2x9LSQdla" at bounding box center [131, 79] width 45 height 6
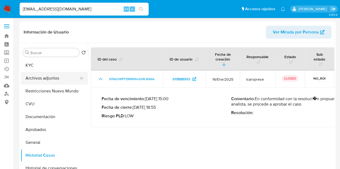
click at [51, 78] on button "Archivos adjuntos" at bounding box center [52, 78] width 63 height 13
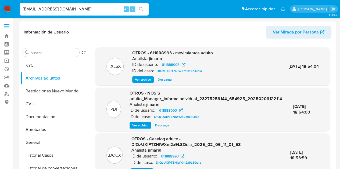
click at [139, 169] on span "Ver archivo" at bounding box center [142, 171] width 16 height 5
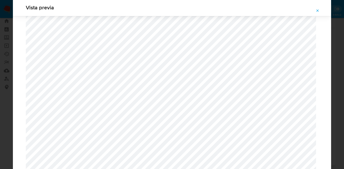
scroll to position [68, 0]
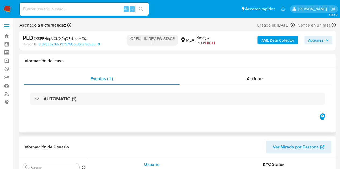
select select "10"
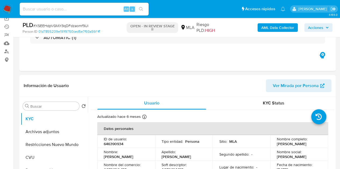
scroll to position [64, 0]
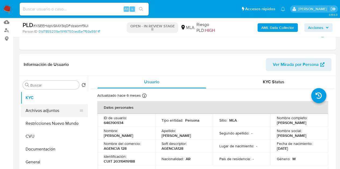
click at [32, 111] on button "Archivos adjuntos" at bounding box center [52, 110] width 63 height 13
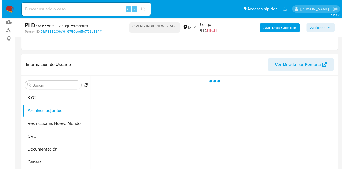
scroll to position [87, 0]
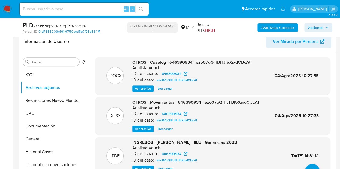
drag, startPoint x: 131, startPoint y: 74, endPoint x: 259, endPoint y: 110, distance: 132.8
click at [131, 74] on div ".DOCX OTROS - Caselog - 646390934 - ezo07qQHlJHJI5XixdClJcAt Analista: vduch ID…" at bounding box center [212, 76] width 229 height 33
click at [309, 166] on button "upload-file" at bounding box center [312, 171] width 15 height 15
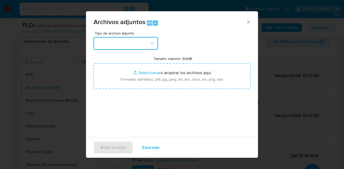
click at [148, 44] on button "button" at bounding box center [125, 43] width 64 height 13
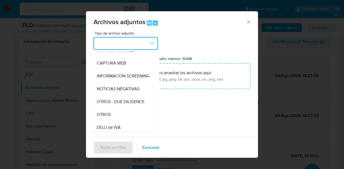
scroll to position [72, 0]
click at [117, 95] on div "OTROS" at bounding box center [124, 89] width 55 height 13
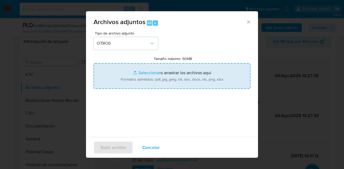
click at [146, 76] on input "Tamaño máximo: 50MB Seleccionar archivos" at bounding box center [171, 76] width 157 height 26
type input "C:\fakepath\DDJJ GANANCIAS 2024 [PERSON_NAME].pdf"
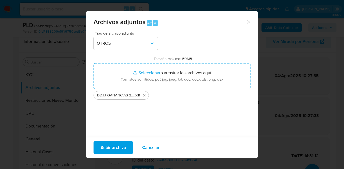
click at [115, 146] on span "Subir archivo" at bounding box center [113, 148] width 26 height 12
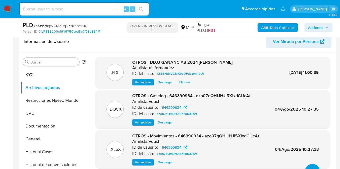
click at [310, 166] on button "upload-file" at bounding box center [312, 171] width 15 height 15
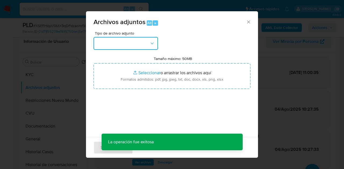
click at [141, 46] on button "button" at bounding box center [125, 43] width 64 height 13
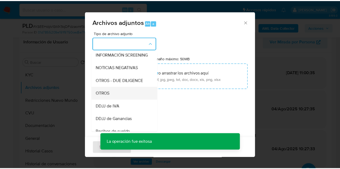
scroll to position [69, 0]
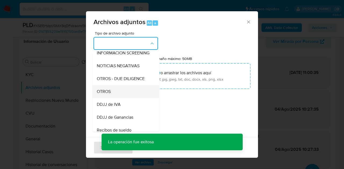
click at [121, 96] on div "OTROS" at bounding box center [124, 91] width 55 height 13
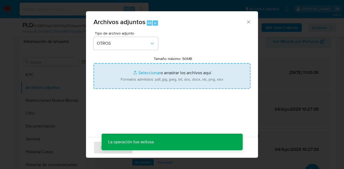
click at [140, 70] on input "Tamaño máximo: 50MB Seleccionar archivos" at bounding box center [171, 76] width 157 height 26
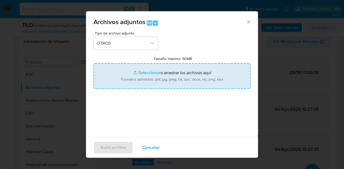
type input "C:\fakepath\Caselog NO ROI XSEEHdpVGMX9qDFdzaomf9UI 646390934.docx"
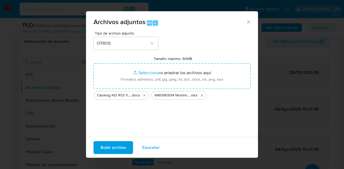
click at [111, 151] on span "Subir archivo" at bounding box center [113, 148] width 26 height 12
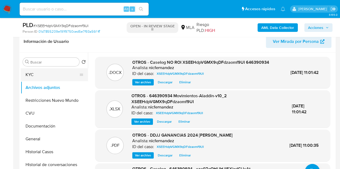
drag, startPoint x: 44, startPoint y: 73, endPoint x: 44, endPoint y: 79, distance: 6.2
click at [44, 73] on button "KYC" at bounding box center [52, 74] width 63 height 13
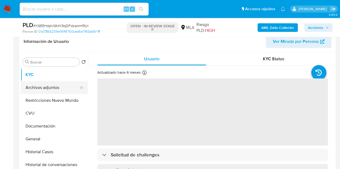
click at [49, 91] on button "Archivos adjuntos" at bounding box center [52, 87] width 63 height 13
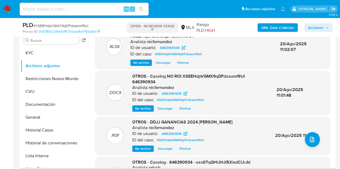
scroll to position [3, 0]
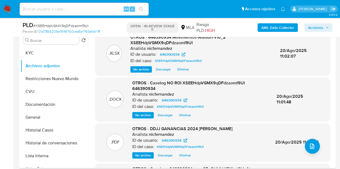
click at [140, 154] on span "Ver archivo" at bounding box center [143, 155] width 16 height 5
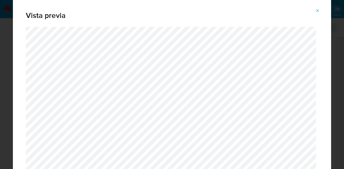
click at [316, 10] on icon "Attachment preview" at bounding box center [317, 11] width 4 height 4
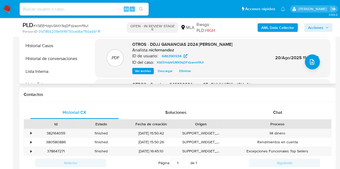
scroll to position [251, 0]
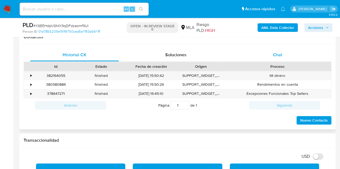
click at [280, 58] on div "Chat" at bounding box center [277, 55] width 89 height 13
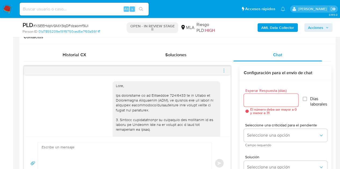
scroll to position [293, 0]
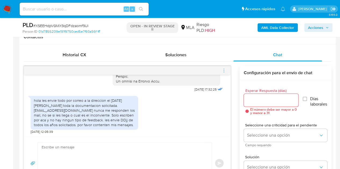
drag, startPoint x: 167, startPoint y: 111, endPoint x: 223, endPoint y: 121, distance: 57.5
click at [167, 111] on div "hola les envie todo por correo a la direccion el 4 de agosto toda la documentac…" at bounding box center [127, 113] width 193 height 41
click at [158, 154] on textarea at bounding box center [123, 163] width 163 height 41
paste textarea "Hola Rodrigo, Muchas gracias por tu respuesta. Confirmamos la recepción de la d…"
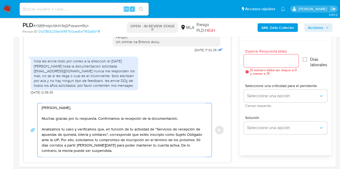
scroll to position [296, 0]
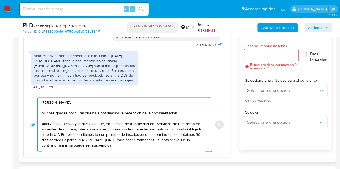
type textarea "Hola Rodrigo, Muchas gracias por tu respuesta. Confirmamos la recepción de la d…"
click at [251, 57] on input "Esperar Respuesta (días)" at bounding box center [271, 55] width 55 height 7
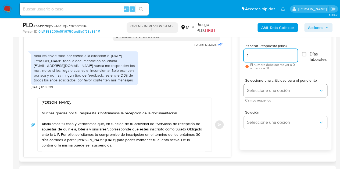
type input "1"
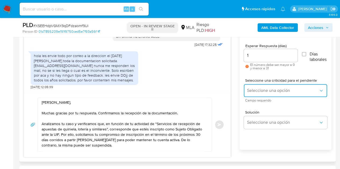
click at [259, 91] on span "Seleccione una opción" at bounding box center [282, 90] width 71 height 5
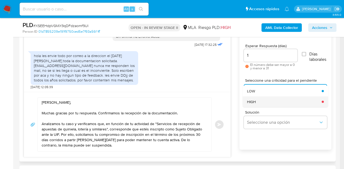
click at [258, 102] on div "HIGH" at bounding box center [282, 102] width 71 height 11
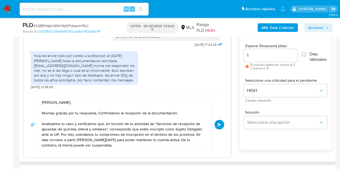
drag, startPoint x: 219, startPoint y: 108, endPoint x: 203, endPoint y: 112, distance: 16.5
click at [219, 108] on div "Hola Rodrigo, Muchas gracias por tu respuesta. Confirmamos la recepción de la d…" at bounding box center [127, 125] width 194 height 54
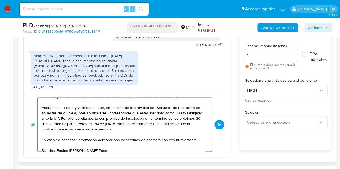
scroll to position [20, 0]
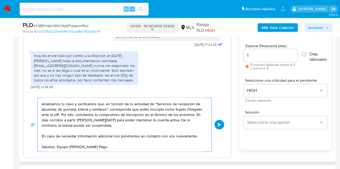
click at [220, 124] on span "Enviar" at bounding box center [219, 124] width 4 height 3
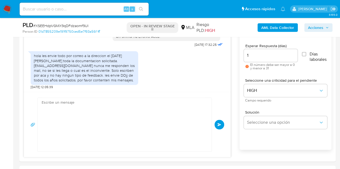
scroll to position [392, 0]
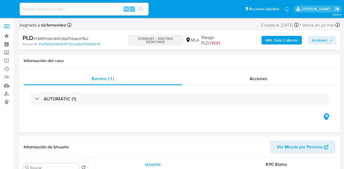
select select "10"
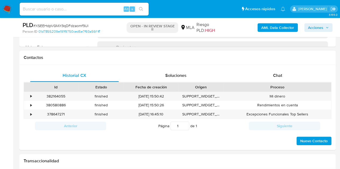
scroll to position [237, 0]
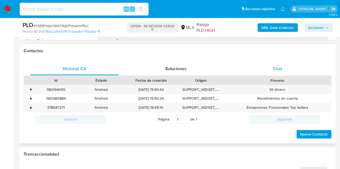
click at [276, 71] on span "Chat" at bounding box center [277, 69] width 9 height 6
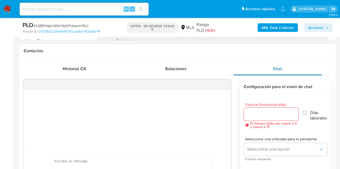
select select "10"
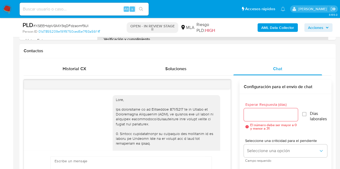
scroll to position [392, 0]
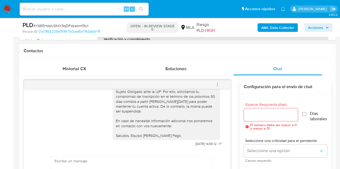
click at [216, 82] on icon "menu-action" at bounding box center [217, 84] width 5 height 5
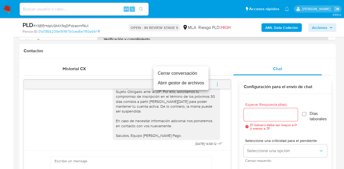
click at [197, 74] on li "Cerrar conversación" at bounding box center [180, 74] width 55 height 10
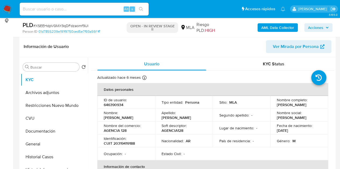
scroll to position [75, 0]
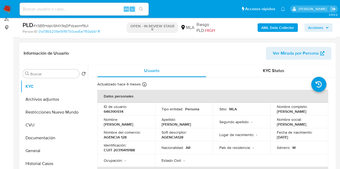
drag, startPoint x: 164, startPoint y: 120, endPoint x: 261, endPoint y: 89, distance: 102.0
click at [164, 120] on p "Apellido :" at bounding box center [168, 119] width 14 height 5
click at [315, 27] on span "Acciones" at bounding box center [315, 27] width 15 height 9
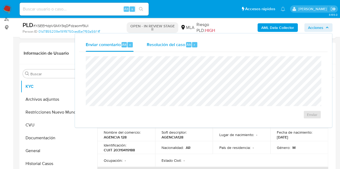
click at [172, 46] on span "Resolución del caso" at bounding box center [165, 44] width 38 height 6
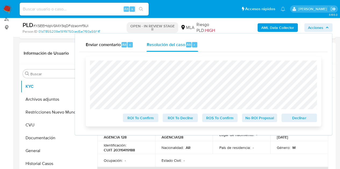
click at [251, 117] on span "No ROI Proposal" at bounding box center [259, 118] width 28 height 8
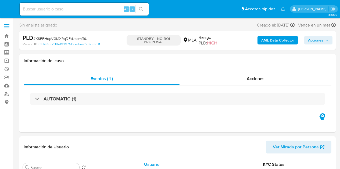
select select "10"
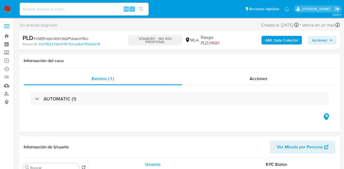
select select "10"
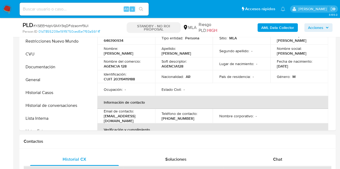
scroll to position [161, 0]
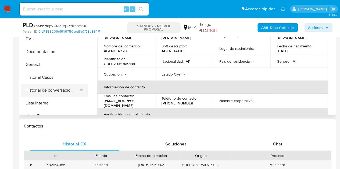
click at [38, 89] on button "Historial de conversaciones" at bounding box center [52, 90] width 63 height 13
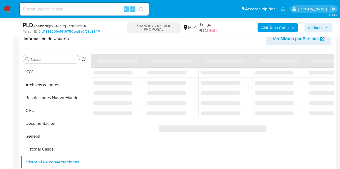
scroll to position [88, 0]
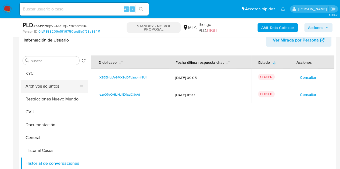
click at [40, 85] on button "Archivos adjuntos" at bounding box center [52, 86] width 63 height 13
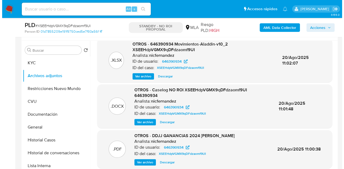
scroll to position [2, 0]
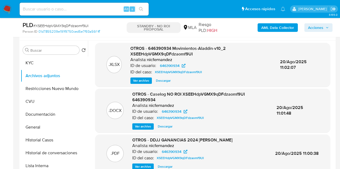
click at [139, 126] on span "Ver archivo" at bounding box center [143, 126] width 16 height 5
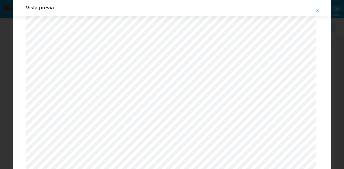
scroll to position [610, 0]
click at [318, 9] on icon "Attachment preview" at bounding box center [317, 11] width 4 height 4
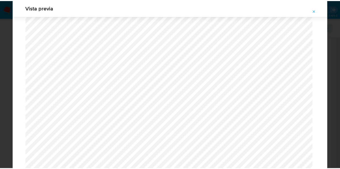
scroll to position [17, 0]
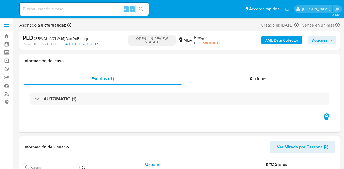
select select "10"
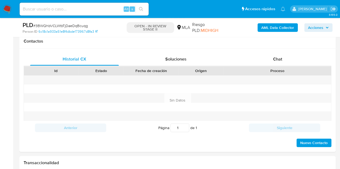
scroll to position [239, 0]
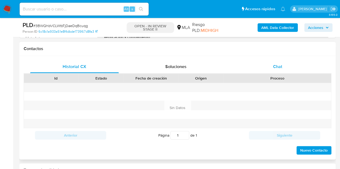
click at [293, 65] on div "Chat" at bounding box center [277, 66] width 89 height 13
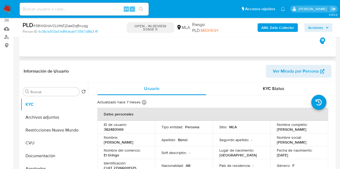
scroll to position [53, 0]
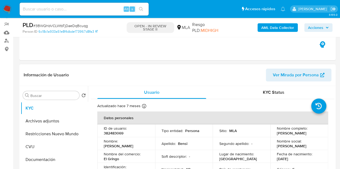
click at [287, 72] on span "Ver Mirada por Persona" at bounding box center [296, 75] width 46 height 13
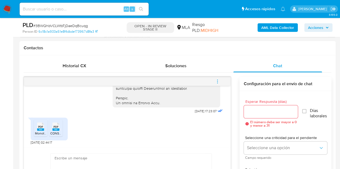
scroll to position [250, 0]
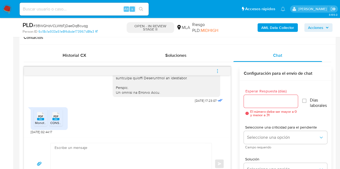
click at [37, 121] on span "Monotributo .pdf" at bounding box center [47, 123] width 24 height 5
drag, startPoint x: 55, startPoint y: 119, endPoint x: 72, endPoint y: 127, distance: 19.2
click at [55, 119] on rect at bounding box center [55, 119] width 7 height 2
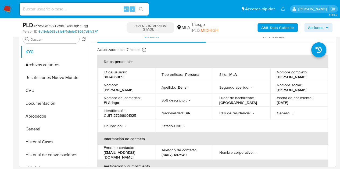
scroll to position [108, 0]
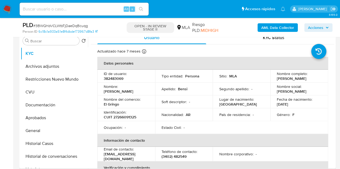
click at [119, 107] on td "Nombre del comercio : El Gringo" at bounding box center [126, 102] width 58 height 13
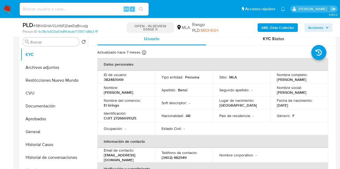
scroll to position [106, 0]
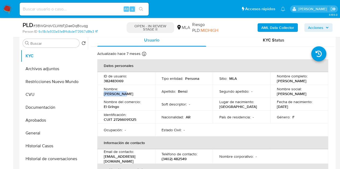
drag, startPoint x: 120, startPoint y: 93, endPoint x: 144, endPoint y: 88, distance: 24.4
click at [144, 88] on td "Nombre : Carla Nora" at bounding box center [126, 91] width 58 height 13
copy p "[PERSON_NAME]"
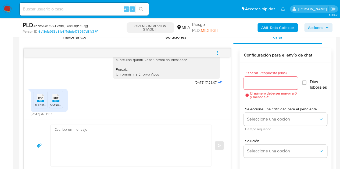
scroll to position [295, 0]
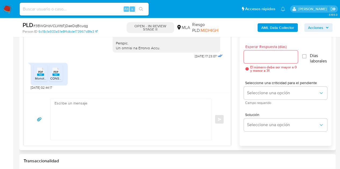
click at [131, 120] on textarea at bounding box center [130, 119] width 150 height 41
paste textarea "Hola Carla Nora, Muchas gracias por la respuesta. Analizamos tu caso y verifica…"
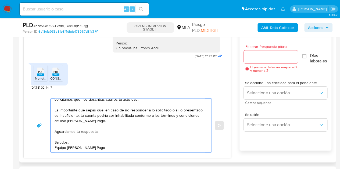
scroll to position [0, 0]
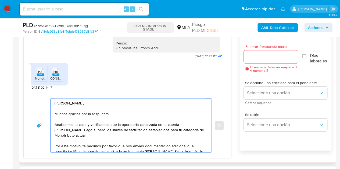
type textarea "Hola Carla Nora, Muchas gracias por la respuesta. Analizamos tu caso y verifica…"
click at [260, 61] on div at bounding box center [271, 56] width 54 height 13
click at [260, 57] on input "Esperar Respuesta (días)" at bounding box center [271, 56] width 54 height 7
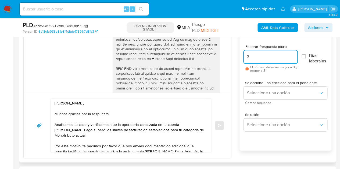
scroll to position [277, 0]
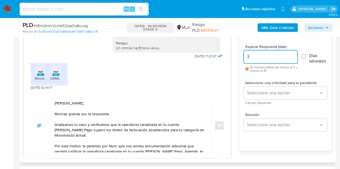
type input "3"
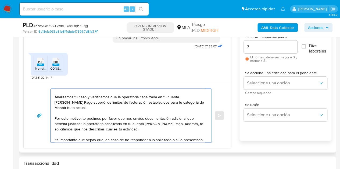
scroll to position [20, 0]
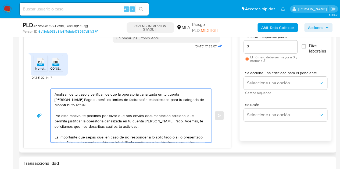
drag, startPoint x: 139, startPoint y: 127, endPoint x: 175, endPoint y: 120, distance: 36.8
click at [175, 120] on textarea "Hola Carla Nora, Muchas gracias por la respuesta. Analizamos tu caso y verifica…" at bounding box center [130, 116] width 150 height 54
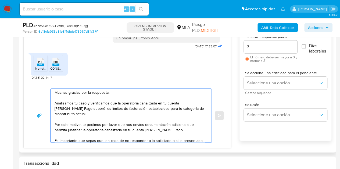
scroll to position [13, 0]
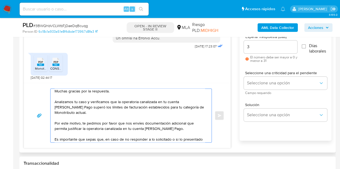
click at [143, 129] on textarea "Hola Carla Nora, Muchas gracias por la respuesta. Analizamos tu caso y verifica…" at bounding box center [130, 116] width 150 height 54
drag, startPoint x: 144, startPoint y: 129, endPoint x: 173, endPoint y: 128, distance: 28.5
click at [173, 128] on textarea "Hola Carla Nora, Muchas gracias por la respuesta. Analizamos tu caso y verifica…" at bounding box center [130, 116] width 150 height 54
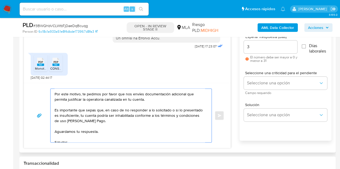
scroll to position [52, 0]
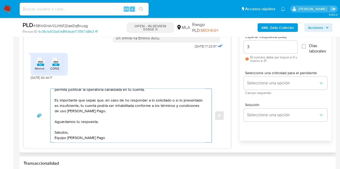
click at [172, 135] on textarea "Hola Carla Nora, Muchas gracias por la respuesta. Analizamos tu caso y verifica…" at bounding box center [130, 116] width 150 height 54
type textarea "Hola Carla Nora, Muchas gracias por la respuesta. Analizamos tu caso y verifica…"
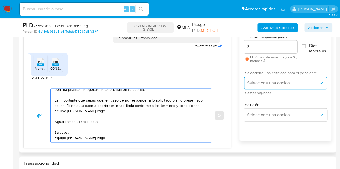
click at [257, 85] on span "Seleccione una opción" at bounding box center [282, 83] width 71 height 5
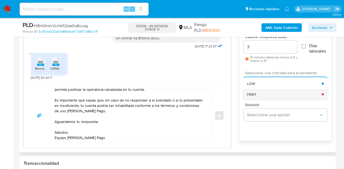
click at [260, 98] on div "HIGH" at bounding box center [284, 94] width 75 height 11
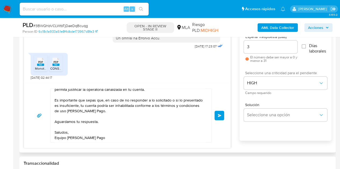
click at [224, 103] on div "Hola Carla Nora, Muchas gracias por la respuesta. Analizamos tu caso y verifica…" at bounding box center [127, 115] width 207 height 65
click at [219, 117] on button "Enviar" at bounding box center [219, 116] width 10 height 10
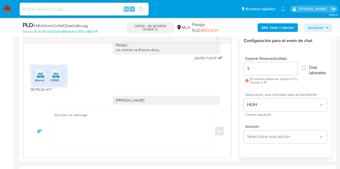
scroll to position [0, 0]
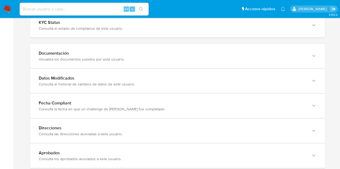
scroll to position [551, 0]
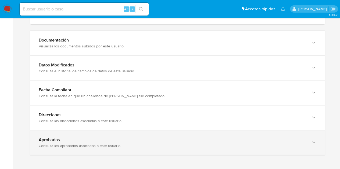
click at [308, 139] on div "Aprobados Consulta los aprobados asociados a este usuario." at bounding box center [177, 143] width 295 height 24
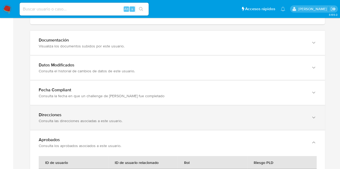
click at [300, 121] on div "Consulta las direcciones asociadas a este usuario." at bounding box center [172, 121] width 267 height 5
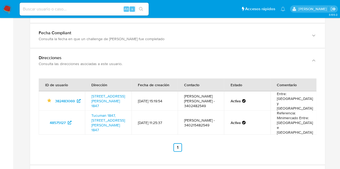
scroll to position [613, 0]
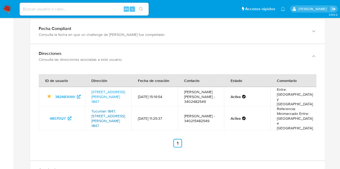
click at [104, 109] on link "Tucuman 1847, [STREET_ADDRESS][PERSON_NAME] 1847" at bounding box center [108, 119] width 34 height 20
drag, startPoint x: 89, startPoint y: 107, endPoint x: 106, endPoint y: 116, distance: 18.7
click at [106, 116] on td "Tucuman 1847, [STREET_ADDRESS][PERSON_NAME] 1847" at bounding box center [108, 119] width 46 height 24
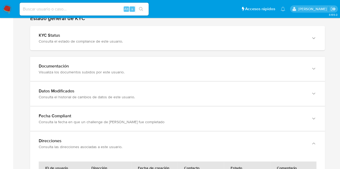
scroll to position [499, 0]
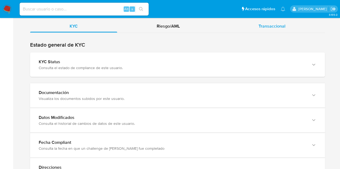
click at [278, 26] on span "Transaccional" at bounding box center [271, 26] width 27 height 6
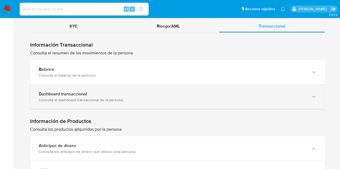
click at [143, 94] on div "Dashboard transaccional" at bounding box center [172, 93] width 267 height 5
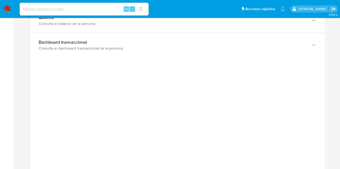
scroll to position [559, 0]
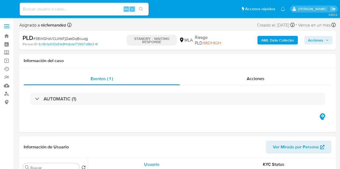
select select "10"
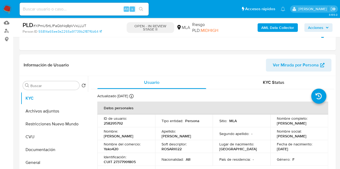
select select "10"
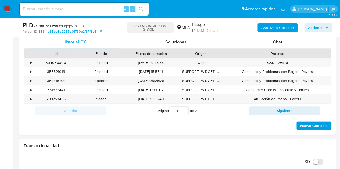
scroll to position [242, 0]
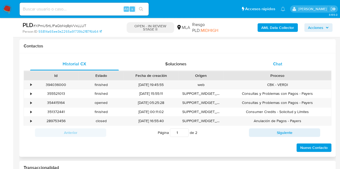
click at [274, 66] on span "Chat" at bounding box center [277, 64] width 9 height 6
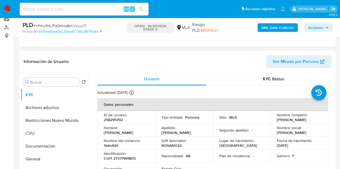
scroll to position [44, 0]
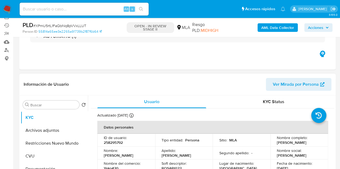
click at [294, 85] on span "Ver Mirada por Persona" at bounding box center [296, 84] width 46 height 13
drag, startPoint x: 104, startPoint y: 157, endPoint x: 151, endPoint y: 164, distance: 48.2
click at [138, 158] on div "Nombre : Melani Elizabeth" at bounding box center [126, 154] width 45 height 10
copy p "[PERSON_NAME]"
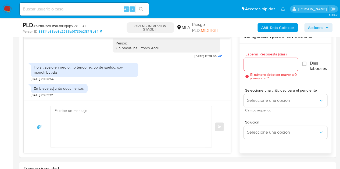
scroll to position [303, 0]
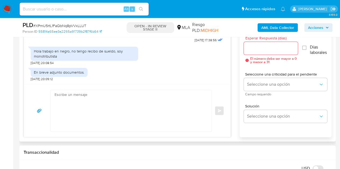
click at [163, 122] on textarea at bounding box center [130, 110] width 150 height 41
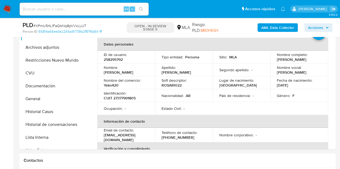
scroll to position [120, 0]
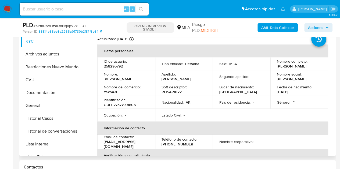
click at [175, 108] on td "Nacionalidad : AR" at bounding box center [184, 102] width 58 height 13
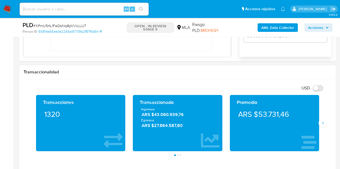
scroll to position [391, 0]
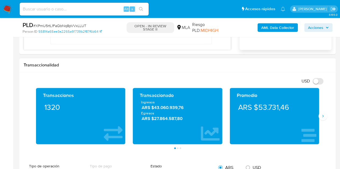
click at [327, 114] on div "Transacciones 1320 Transaccionado Ingresos ARS $43.060.939,76 Egresos ARS $27.8…" at bounding box center [178, 118] width 308 height 61
click at [327, 114] on button "Siguiente" at bounding box center [322, 116] width 9 height 9
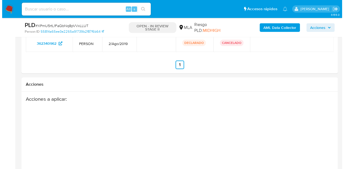
scroll to position [1029, 0]
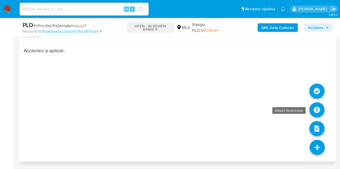
click at [316, 110] on icon at bounding box center [316, 110] width 15 height 15
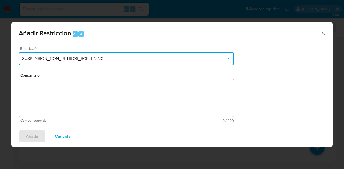
click at [136, 64] on button "SUSPENSION_CON_RETIROS_SCREENING" at bounding box center [126, 58] width 215 height 13
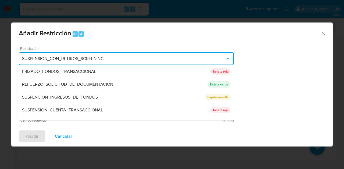
scroll to position [114, 0]
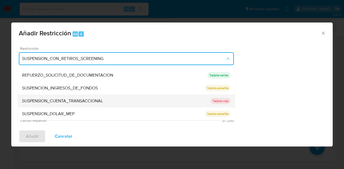
click at [60, 100] on span "SUSPENSION_CUENTA_TRANSACCIONAL" at bounding box center [62, 101] width 81 height 5
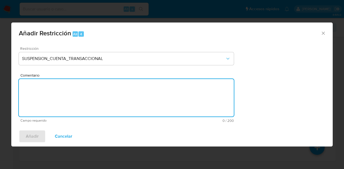
click at [75, 94] on textarea "Comentario" at bounding box center [126, 98] width 215 height 38
type textarea "AML"
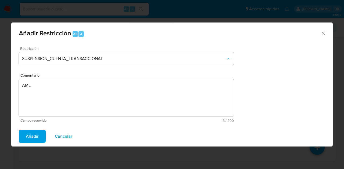
click at [38, 132] on button "Añadir" at bounding box center [32, 136] width 27 height 13
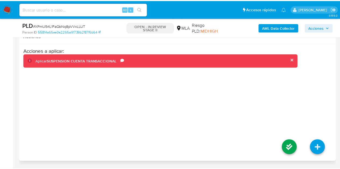
scroll to position [1021, 0]
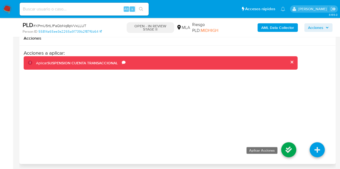
click at [287, 153] on icon at bounding box center [288, 150] width 15 height 15
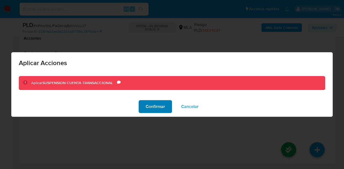
click at [162, 113] on span "Confirmar" at bounding box center [155, 107] width 19 height 12
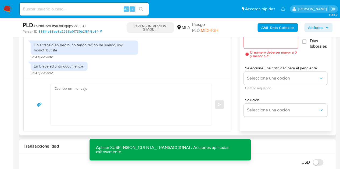
scroll to position [314, 0]
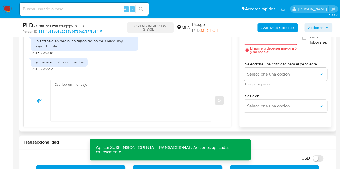
click at [146, 102] on textarea at bounding box center [130, 100] width 150 height 41
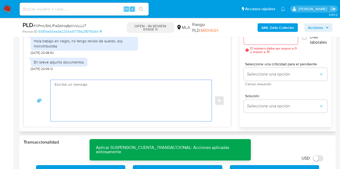
paste textarea "Hola Melani Elizabeth, Muchas gracias por la respuesta. Analizamos tu caso y no…"
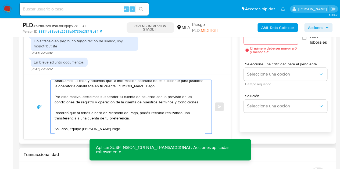
scroll to position [20, 0]
type textarea "Hola Melani Elizabeth, Muchas gracias por la respuesta. Analizamos tu caso y no…"
click at [273, 41] on input "Esperar Respuesta (días)" at bounding box center [271, 38] width 54 height 7
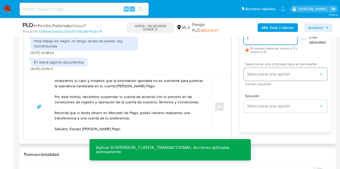
type input "1"
click at [265, 69] on button "Seleccione una opción" at bounding box center [285, 74] width 83 height 13
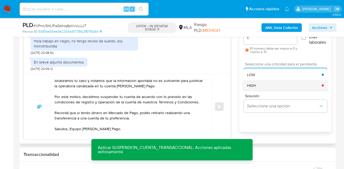
click at [261, 87] on div "HIGH" at bounding box center [284, 85] width 75 height 11
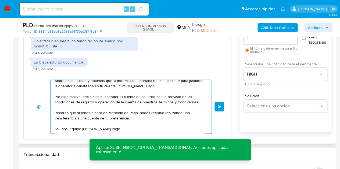
click at [173, 127] on textarea "Hola Melani Elizabeth, Muchas gracias por la respuesta. Analizamos tu caso y no…" at bounding box center [130, 107] width 150 height 54
click at [220, 106] on span "Enviar" at bounding box center [220, 106] width 4 height 3
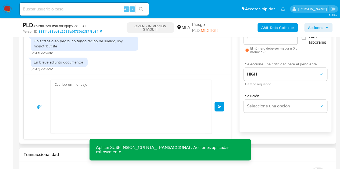
scroll to position [0, 0]
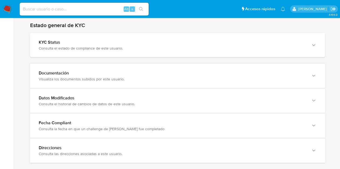
scroll to position [526, 0]
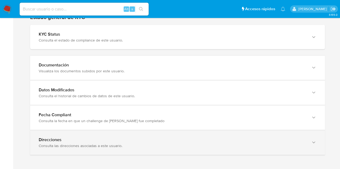
click at [321, 137] on div "Direcciones Consulta las direcciones asociadas a este usuario." at bounding box center [177, 143] width 295 height 24
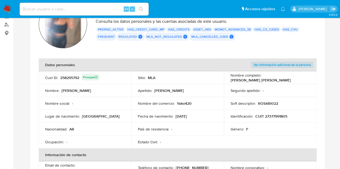
scroll to position [68, 0]
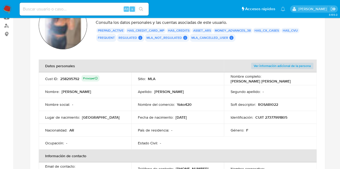
drag, startPoint x: 178, startPoint y: 104, endPoint x: 196, endPoint y: 102, distance: 17.8
click at [196, 102] on div "Nombre del comercio : Yako420" at bounding box center [178, 104] width 80 height 5
click at [189, 105] on p "Yako420" at bounding box center [184, 104] width 15 height 5
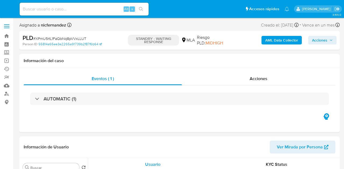
select select "10"
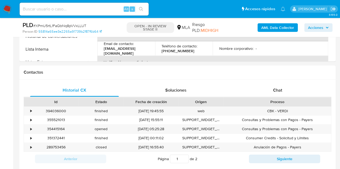
scroll to position [236, 0]
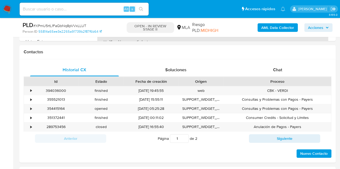
select select "10"
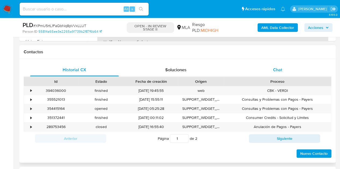
click at [287, 74] on div "Chat" at bounding box center [277, 70] width 89 height 13
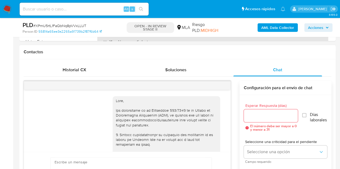
scroll to position [378, 0]
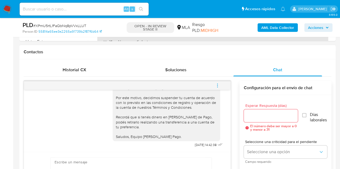
click at [218, 84] on icon "menu-action" at bounding box center [217, 85] width 5 height 5
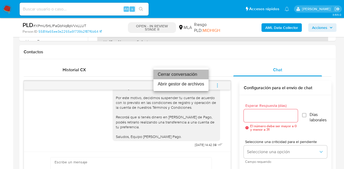
click at [192, 74] on li "Cerrar conversación" at bounding box center [180, 75] width 55 height 10
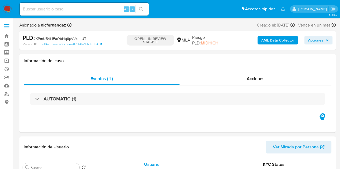
select select "10"
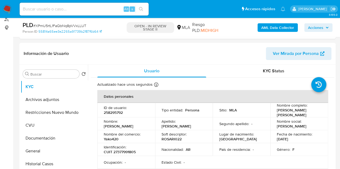
scroll to position [107, 0]
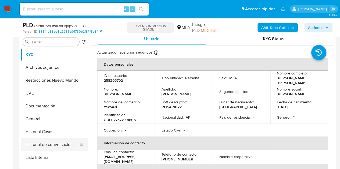
click at [48, 148] on button "Historial de conversaciones" at bounding box center [52, 145] width 63 height 13
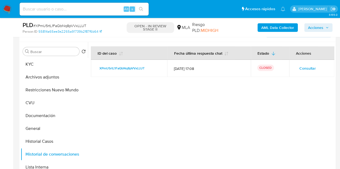
scroll to position [92, 0]
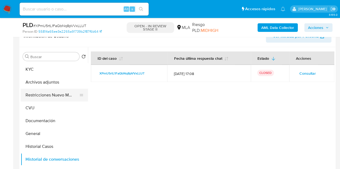
click at [42, 93] on button "Restricciones Nuevo Mundo" at bounding box center [52, 95] width 63 height 13
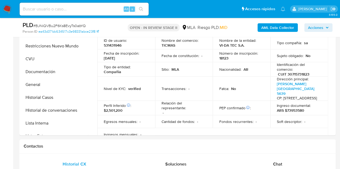
select select "10"
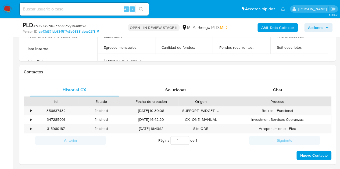
scroll to position [238, 0]
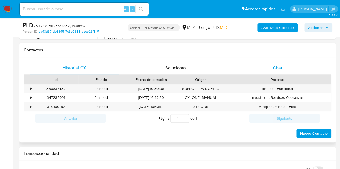
click at [285, 67] on div "Chat" at bounding box center [277, 68] width 89 height 13
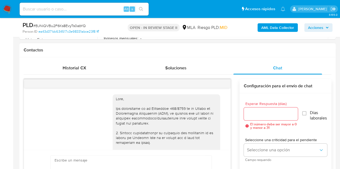
scroll to position [248, 0]
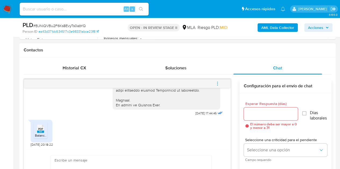
click at [44, 129] on icon at bounding box center [40, 129] width 7 height 8
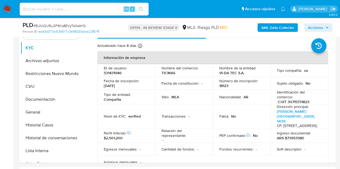
scroll to position [110, 0]
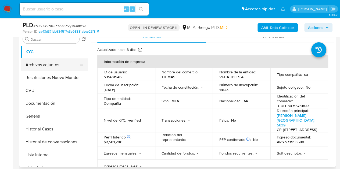
click at [42, 66] on button "Archivos adjuntos" at bounding box center [52, 65] width 63 height 13
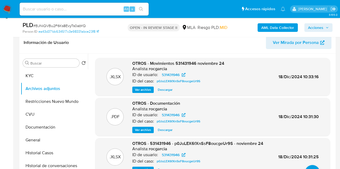
scroll to position [82, 0]
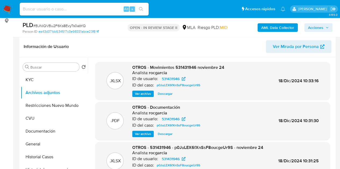
click at [267, 29] on b "AML Data Collector" at bounding box center [277, 27] width 33 height 9
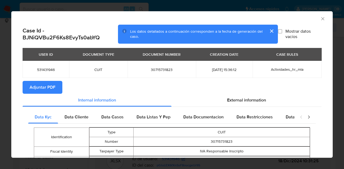
click at [51, 91] on span "Adjuntar PDF" at bounding box center [43, 88] width 26 height 12
click at [267, 30] on button "cerrar" at bounding box center [271, 31] width 13 height 13
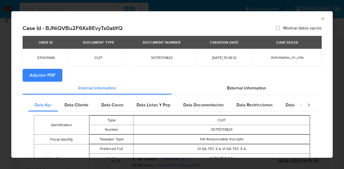
click at [320, 18] on icon "Cerrar ventana" at bounding box center [322, 18] width 5 height 5
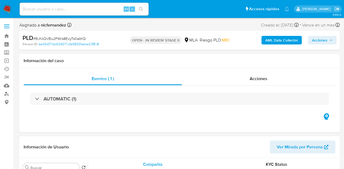
select select "10"
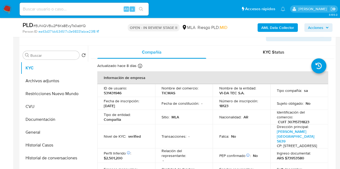
scroll to position [107, 0]
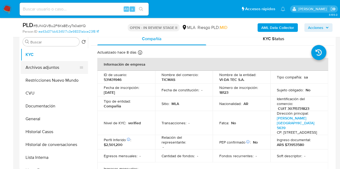
click at [47, 66] on button "Archivos adjuntos" at bounding box center [52, 67] width 63 height 13
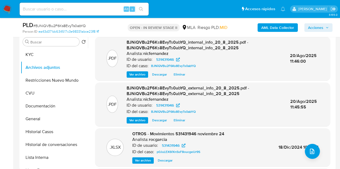
scroll to position [61, 0]
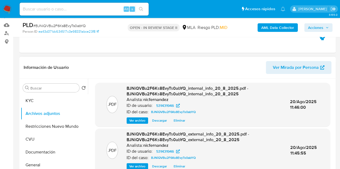
click at [288, 67] on span "Ver Mirada por Persona" at bounding box center [296, 67] width 46 height 13
click at [32, 106] on button "KYC" at bounding box center [52, 101] width 63 height 13
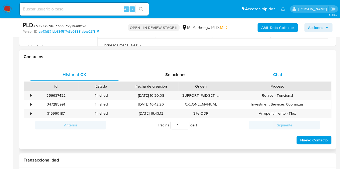
drag, startPoint x: 279, startPoint y: 77, endPoint x: 294, endPoint y: 72, distance: 16.5
click at [279, 77] on span "Chat" at bounding box center [277, 75] width 9 height 6
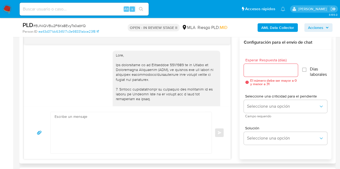
scroll to position [248, 0]
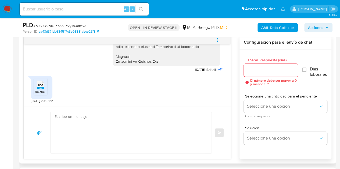
click at [169, 123] on textarea at bounding box center [130, 132] width 150 height 41
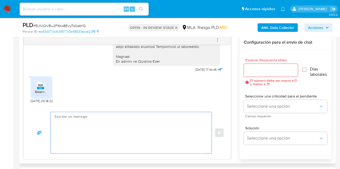
paste textarea "Hola, ¡Muchas gracias por tu respuesta! Confirmamos la recepción de la document…"
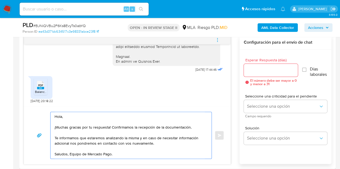
type textarea "Hola, ¡Muchas gracias por tu respuesta! Confirmamos la recepción de la document…"
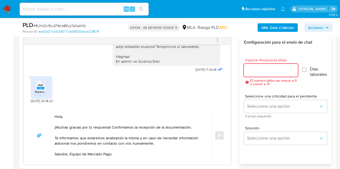
click at [262, 73] on input "Esperar Respuesta (días)" at bounding box center [271, 70] width 54 height 7
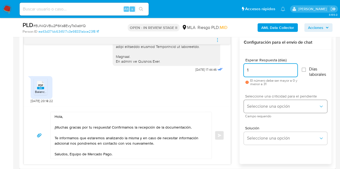
type input "1"
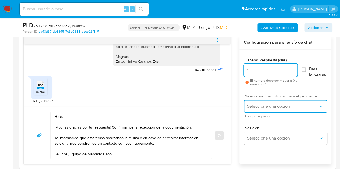
click at [257, 108] on span "Seleccione una opción" at bounding box center [282, 106] width 71 height 5
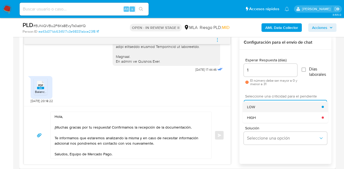
click at [257, 104] on div "LOW" at bounding box center [284, 107] width 75 height 11
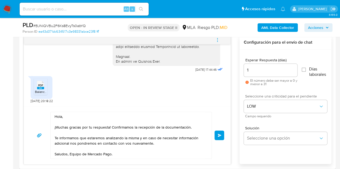
click at [225, 122] on div "Hola, ¡Muchas gracias por tu respuesta! Confirmamos la recepción de la document…" at bounding box center [127, 135] width 207 height 58
click at [106, 118] on textarea "Hola, ¡Muchas gracias por tu respuesta! Confirmamos la recepción de la document…" at bounding box center [130, 135] width 150 height 47
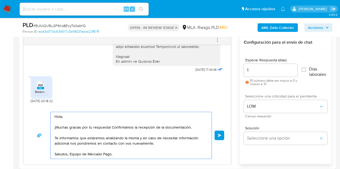
click at [139, 156] on textarea "Hola, ¡Muchas gracias por tu respuesta! Confirmamos la recepción de la document…" at bounding box center [130, 135] width 150 height 47
click at [218, 135] on span "Enviar" at bounding box center [220, 135] width 4 height 3
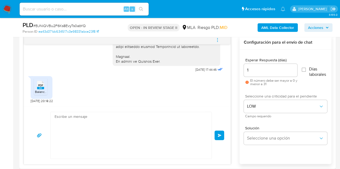
scroll to position [312, 0]
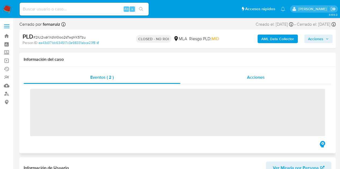
click at [268, 82] on div "Acciones" at bounding box center [255, 77] width 151 height 13
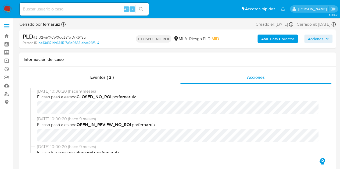
select select "10"
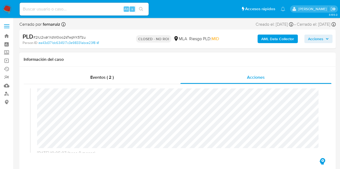
scroll to position [81, 0]
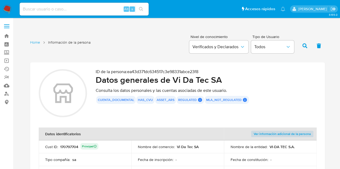
click at [172, 116] on div "ID de la persona : ea43d371dc634517c3e98331abce23f8 Datos generales de Vi Da Te…" at bounding box center [206, 94] width 220 height 50
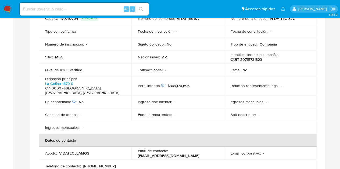
scroll to position [116, 0]
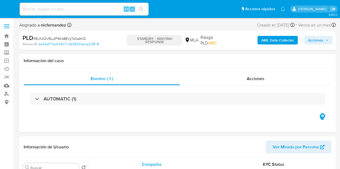
select select "10"
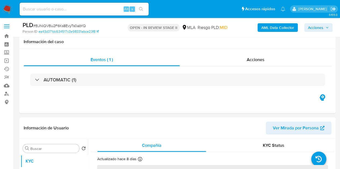
scroll to position [84, 0]
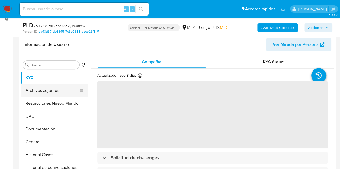
click at [58, 89] on button "Archivos adjuntos" at bounding box center [52, 90] width 63 height 13
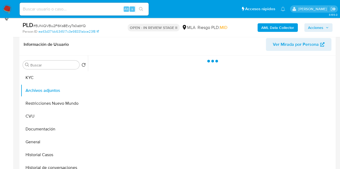
select select "10"
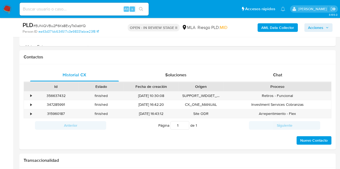
scroll to position [234, 0]
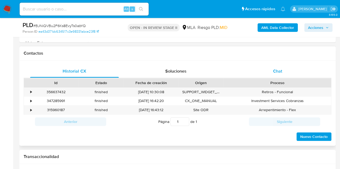
click at [293, 71] on div "Chat" at bounding box center [277, 71] width 89 height 13
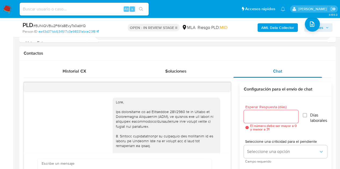
scroll to position [312, 0]
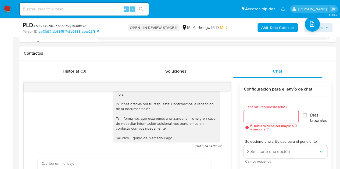
click at [225, 85] on icon "menu-action" at bounding box center [223, 87] width 5 height 5
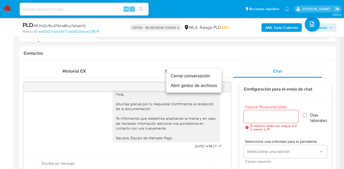
click at [208, 77] on li "Cerrar conversación" at bounding box center [193, 76] width 55 height 10
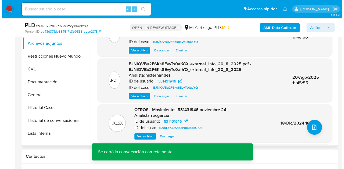
scroll to position [136, 0]
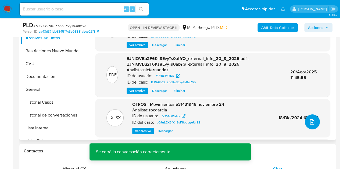
click at [309, 120] on icon "upload-file" at bounding box center [312, 122] width 6 height 6
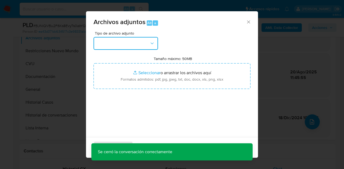
drag, startPoint x: 151, startPoint y: 44, endPoint x: 154, endPoint y: 48, distance: 4.8
click at [151, 43] on icon "button" at bounding box center [151, 43] width 5 height 5
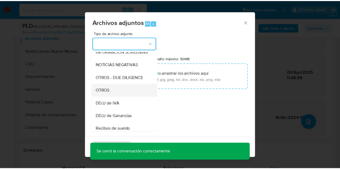
scroll to position [72, 0]
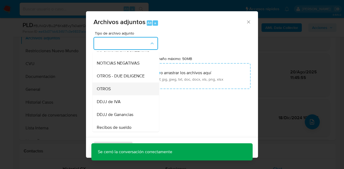
click at [125, 96] on div "OTROS" at bounding box center [124, 89] width 55 height 13
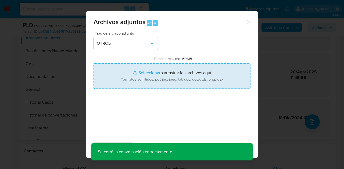
click at [138, 70] on input "Tamaño máximo: 50MB Seleccionar archivos" at bounding box center [171, 76] width 157 height 26
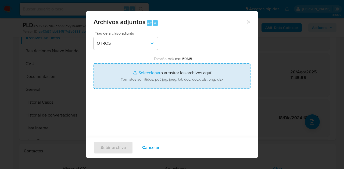
type input "C:\fakepath\Balance 2024.pdf"
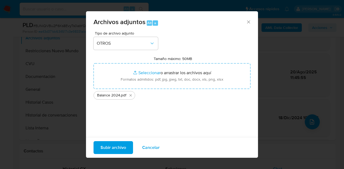
click at [105, 151] on span "Subir archivo" at bounding box center [113, 148] width 26 height 12
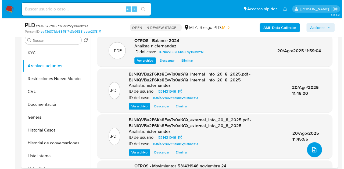
scroll to position [107, 0]
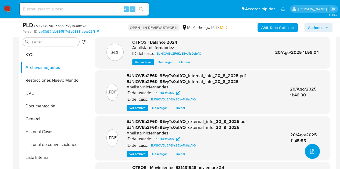
click at [310, 147] on button "upload-file" at bounding box center [312, 151] width 15 height 15
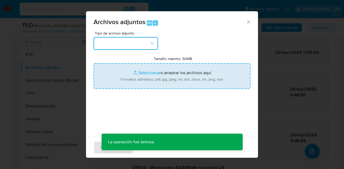
drag, startPoint x: 147, startPoint y: 42, endPoint x: 159, endPoint y: 65, distance: 25.8
click at [147, 43] on button "button" at bounding box center [125, 43] width 64 height 13
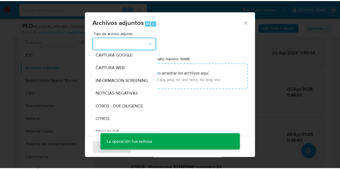
scroll to position [68, 0]
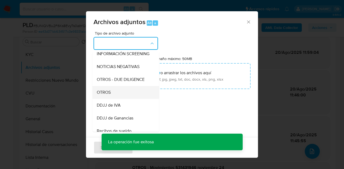
click at [138, 92] on div "OTROS" at bounding box center [124, 92] width 55 height 13
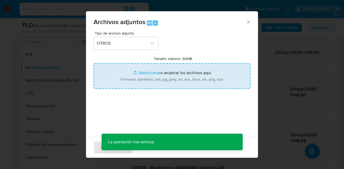
click at [143, 75] on input "Tamaño máximo: 50MB Seleccionar archivos" at bounding box center [171, 76] width 157 height 26
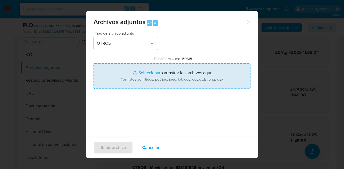
type input "C:\fakepath\Caselog NO ROI BJNiQVBu2F6Ks8EvyTs0abYQ.docx"
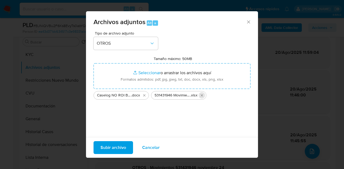
drag, startPoint x: 202, startPoint y: 96, endPoint x: 195, endPoint y: 107, distance: 13.0
click at [202, 96] on icon "Eliminar 531431946 Movimientos-Aladdin-v10_2.xlsx" at bounding box center [202, 95] width 4 height 4
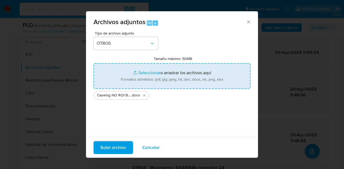
click at [146, 71] on input "Tamaño máximo: 50MB Seleccionar archivos" at bounding box center [171, 76] width 157 height 26
type input "C:\fakepath\531431946 Movimientos-Aladdin-v10_2 BJNiQVBu2F6Ks8EvyTs0abYQ.xlsx"
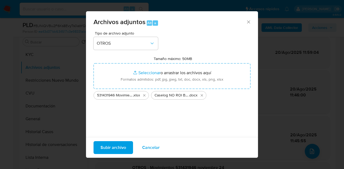
click at [110, 146] on span "Subir archivo" at bounding box center [113, 148] width 26 height 12
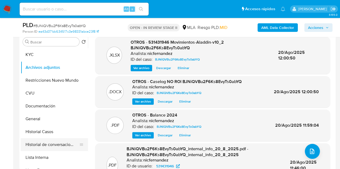
click at [49, 139] on button "Historial de conversaciones" at bounding box center [52, 145] width 63 height 13
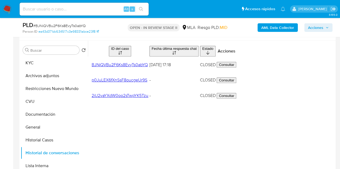
scroll to position [101, 0]
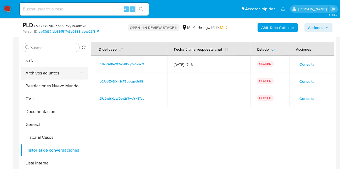
click at [42, 72] on button "Archivos adjuntos" at bounding box center [52, 73] width 63 height 13
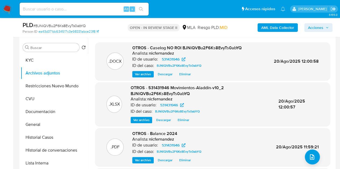
click at [140, 53] on p "Analista:" at bounding box center [140, 53] width 16 height 5
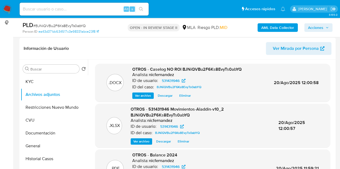
click at [317, 29] on span "Acciones" at bounding box center [315, 27] width 15 height 9
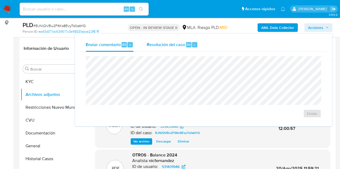
click at [172, 48] on div "Resolución del caso Alt r" at bounding box center [171, 45] width 51 height 14
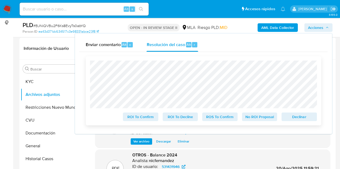
click at [249, 117] on span "No ROI Proposal" at bounding box center [259, 117] width 28 height 8
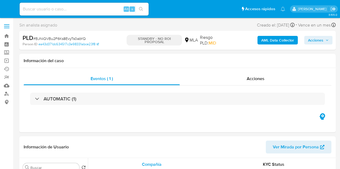
select select "10"
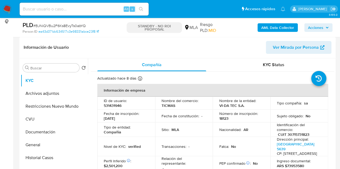
scroll to position [90, 0]
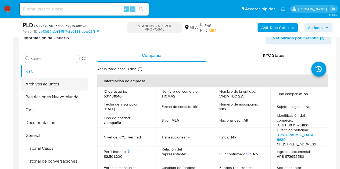
click at [55, 84] on button "Archivos adjuntos" at bounding box center [52, 84] width 63 height 13
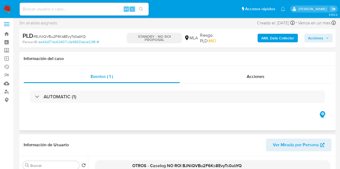
scroll to position [0, 0]
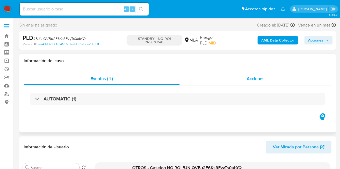
click at [263, 82] on div "Acciones" at bounding box center [255, 79] width 151 height 13
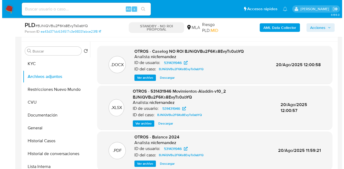
scroll to position [111, 0]
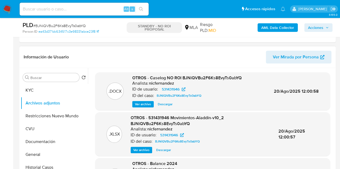
click at [138, 104] on span "Ver archivo" at bounding box center [143, 104] width 16 height 5
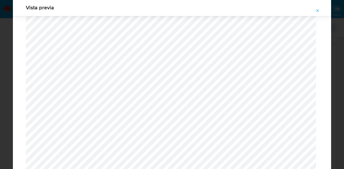
scroll to position [550, 0]
click at [319, 10] on icon "Attachment preview" at bounding box center [317, 11] width 4 height 4
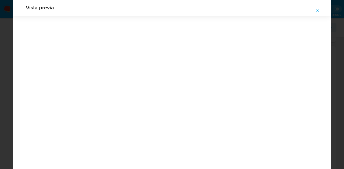
scroll to position [17, 0]
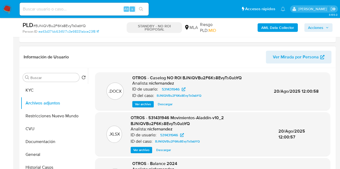
click at [143, 102] on span "Ver archivo" at bounding box center [143, 104] width 16 height 5
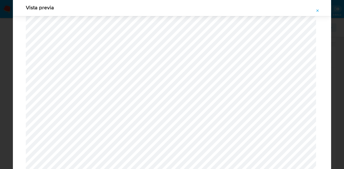
scroll to position [606, 0]
drag, startPoint x: 318, startPoint y: 11, endPoint x: 314, endPoint y: 8, distance: 4.9
click at [317, 10] on icon "Attachment preview" at bounding box center [317, 11] width 4 height 4
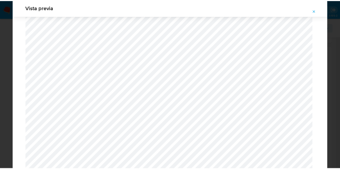
scroll to position [17, 0]
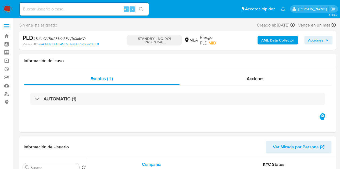
select select "10"
drag, startPoint x: 110, startPoint y: 63, endPoint x: 118, endPoint y: 65, distance: 8.3
click at [110, 63] on h1 "Información del caso" at bounding box center [178, 60] width 308 height 5
click at [245, 77] on div "Acciones" at bounding box center [255, 79] width 151 height 13
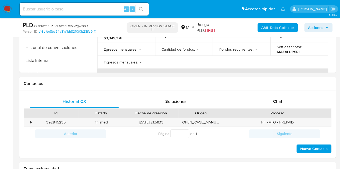
select select "10"
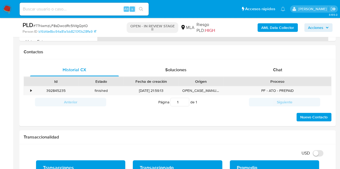
scroll to position [248, 0]
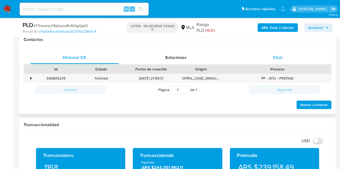
click at [277, 60] on span "Chat" at bounding box center [277, 58] width 9 height 6
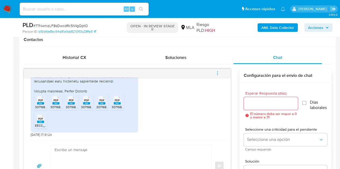
scroll to position [496, 0]
click at [41, 100] on span "PDF" at bounding box center [40, 99] width 5 height 3
click at [51, 106] on span "30716881640_202506_IB_DDJJ.pdf" at bounding box center [76, 106] width 52 height 5
click at [70, 104] on span "30716881640_202507_IB_DDJJ.pdf" at bounding box center [91, 106] width 51 height 5
drag, startPoint x: 87, startPoint y: 103, endPoint x: 96, endPoint y: 107, distance: 9.6
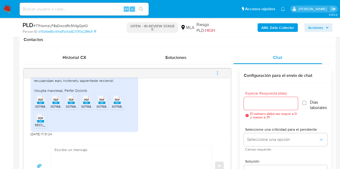
click at [87, 103] on rect at bounding box center [86, 103] width 7 height 2
click at [99, 103] on rect at bounding box center [101, 103] width 7 height 2
click at [117, 99] on span "PDF" at bounding box center [117, 99] width 5 height 3
click at [39, 120] on div "PDF PDF" at bounding box center [40, 118] width 11 height 10
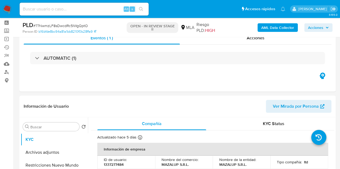
scroll to position [0, 0]
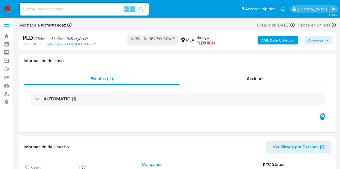
click at [289, 141] on span "Ver Mirada por Persona" at bounding box center [296, 147] width 46 height 13
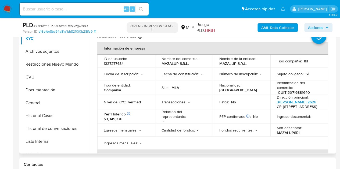
scroll to position [122, 0]
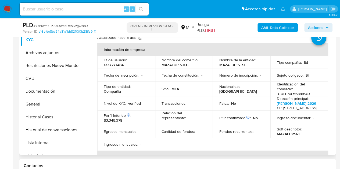
click at [295, 92] on p "CUIT 30716881640" at bounding box center [294, 94] width 32 height 5
copy p "30716881640"
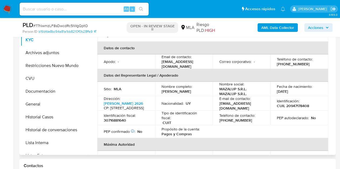
scroll to position [120, 0]
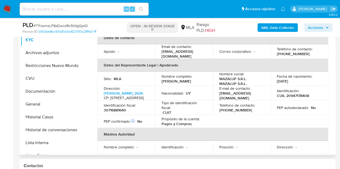
click at [196, 94] on td "Nacionalidad : UY" at bounding box center [184, 93] width 58 height 15
drag, startPoint x: 161, startPoint y: 82, endPoint x: 201, endPoint y: 86, distance: 40.8
click at [191, 84] on p "[PERSON_NAME]" at bounding box center [176, 81] width 30 height 5
copy p "[PERSON_NAME]"
click at [294, 98] on p "CUIL 20947178408" at bounding box center [293, 95] width 32 height 5
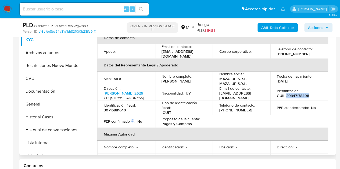
click at [294, 98] on p "CUIL 20947178408" at bounding box center [293, 95] width 32 height 5
copy p "20947178408"
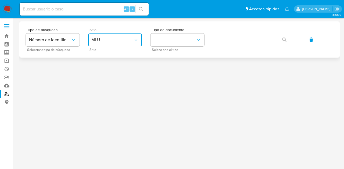
click at [113, 43] on button "MLU" at bounding box center [115, 40] width 54 height 13
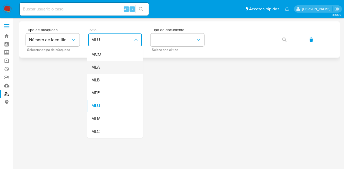
click at [119, 69] on div "MLA" at bounding box center [113, 67] width 44 height 13
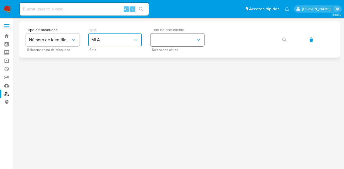
click at [170, 38] on button "identificationType" at bounding box center [177, 40] width 54 height 13
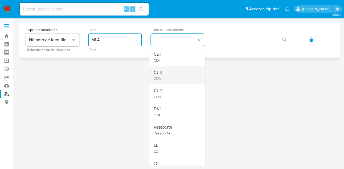
click at [171, 73] on div "CUIL CUIL" at bounding box center [176, 75] width 44 height 18
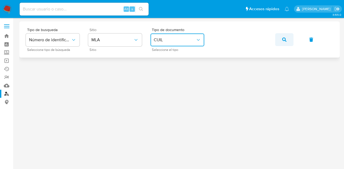
click at [282, 37] on span "button" at bounding box center [284, 40] width 4 height 12
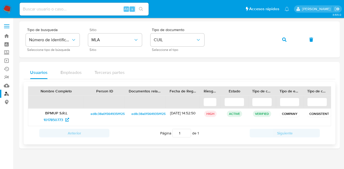
click at [103, 112] on span "ed8c38a01564935fff2572b60271c07d" at bounding box center [118, 114] width 55 height 6
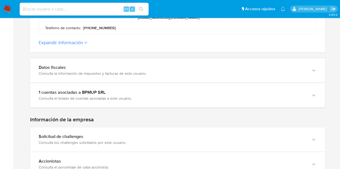
scroll to position [285, 0]
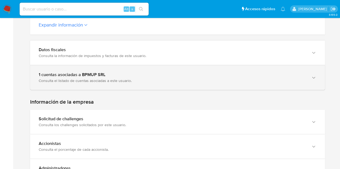
click at [182, 78] on div "Consulta el listado de cuentas asociadas a este usuario." at bounding box center [172, 80] width 267 height 5
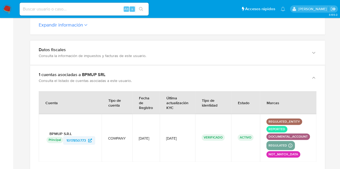
click at [71, 143] on span "1017850773" at bounding box center [76, 140] width 20 height 9
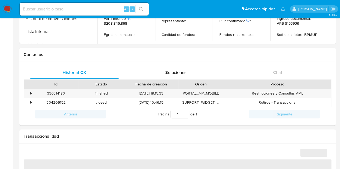
select select "10"
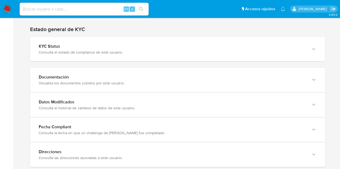
scroll to position [580, 0]
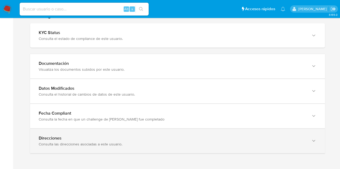
click at [296, 140] on div "Direcciones" at bounding box center [172, 138] width 267 height 5
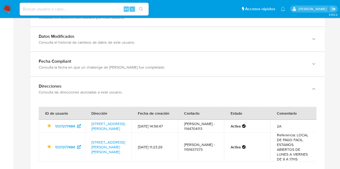
scroll to position [660, 0]
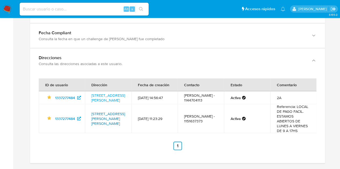
click at [112, 116] on link "Avenida Avellaneda 2626, Flores, Capital Federal, 1406, Argentina 2626" at bounding box center [108, 118] width 34 height 15
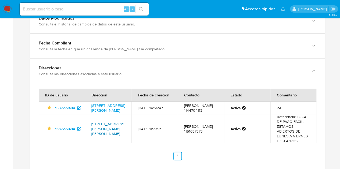
scroll to position [677, 0]
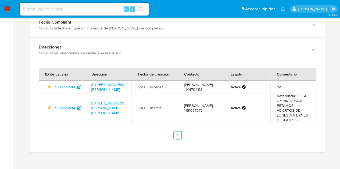
drag, startPoint x: 88, startPoint y: 99, endPoint x: 119, endPoint y: 110, distance: 32.1
click at [119, 110] on td "Avenida Avellaneda 2626, Flores, Capital Federal, 1406, Argentina 2626" at bounding box center [108, 108] width 46 height 29
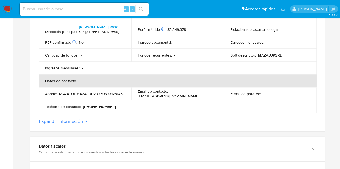
scroll to position [34, 0]
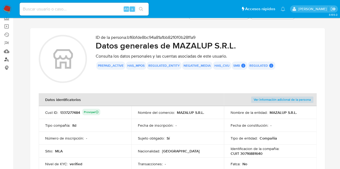
click at [8, 59] on link "Buscador de personas" at bounding box center [32, 60] width 64 height 8
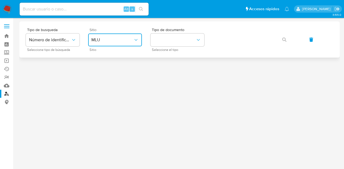
click at [122, 42] on span "MLU" at bounding box center [112, 39] width 42 height 5
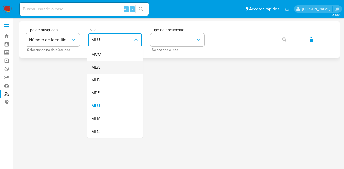
click at [125, 70] on div "MLA" at bounding box center [113, 67] width 44 height 13
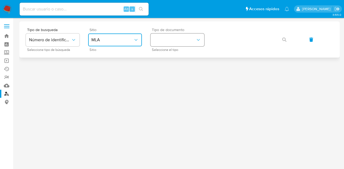
click at [169, 44] on button "identificationType" at bounding box center [177, 40] width 54 height 13
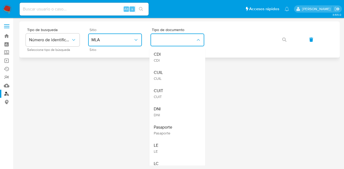
drag, startPoint x: 168, startPoint y: 73, endPoint x: 229, endPoint y: 47, distance: 66.9
click at [170, 72] on div "CUIL CUIL" at bounding box center [176, 75] width 44 height 18
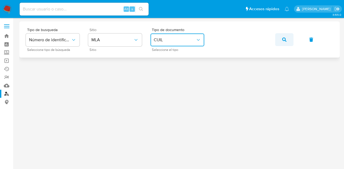
click at [281, 39] on button "button" at bounding box center [284, 39] width 18 height 13
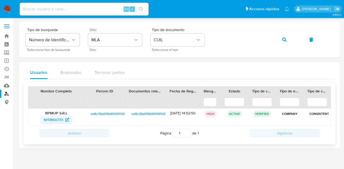
click at [59, 120] on span "1017850773" at bounding box center [54, 120] width 20 height 9
click at [286, 40] on icon "button" at bounding box center [284, 40] width 4 height 4
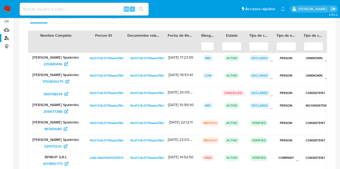
scroll to position [48, 0]
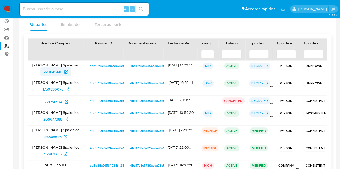
click at [52, 73] on span "270849416" at bounding box center [53, 72] width 19 height 9
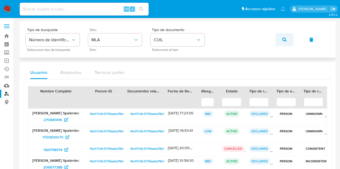
click at [281, 35] on button "button" at bounding box center [284, 39] width 18 height 13
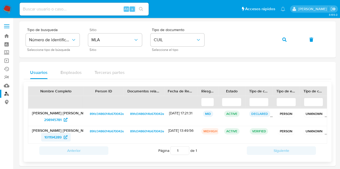
click at [53, 138] on span "101194289" at bounding box center [52, 137] width 17 height 9
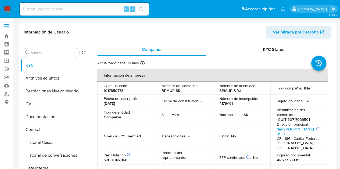
select select "10"
click at [50, 139] on button "Historial Casos" at bounding box center [52, 142] width 63 height 13
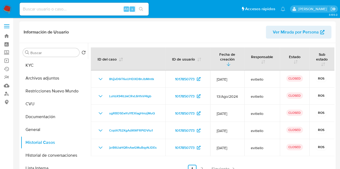
click at [130, 62] on th "ID del caso" at bounding box center [128, 59] width 74 height 23
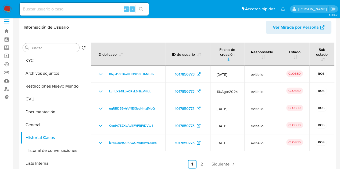
scroll to position [8, 0]
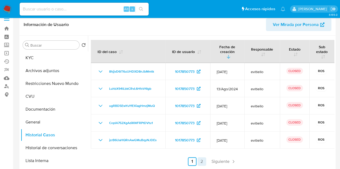
click at [202, 161] on link "2" at bounding box center [201, 162] width 9 height 9
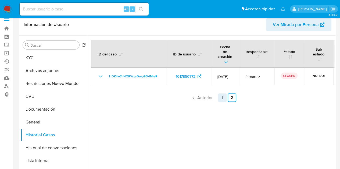
click at [222, 94] on link "1" at bounding box center [222, 98] width 9 height 9
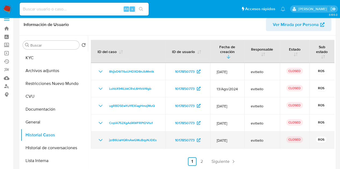
click at [99, 140] on icon "Mostrar/Ocultar" at bounding box center [100, 140] width 6 height 6
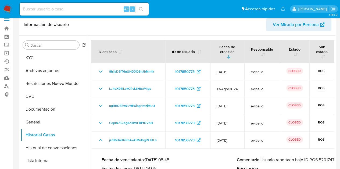
drag, startPoint x: 263, startPoint y: 160, endPoint x: 339, endPoint y: 160, distance: 75.7
click at [317, 161] on p "Comentario : Usuario reportado bajo ID ROS 520174762" at bounding box center [304, 160] width 135 height 5
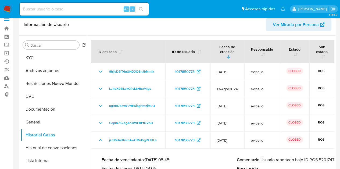
click at [297, 160] on p "Comentario : Usuario reportado bajo ID ROS 520174762" at bounding box center [304, 160] width 135 height 5
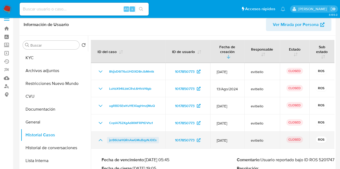
click at [151, 140] on span "jzrB6UaHQRnAwGMuBqyNJDEs" at bounding box center [133, 140] width 48 height 6
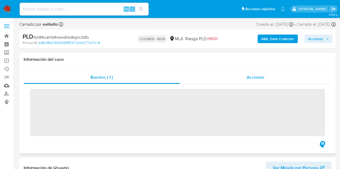
click at [249, 76] on span "Acciones" at bounding box center [256, 77] width 18 height 6
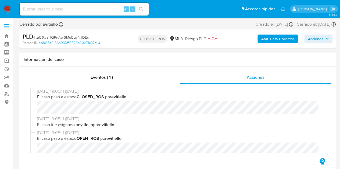
select select "10"
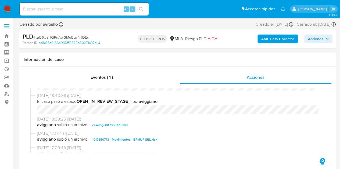
scroll to position [272, 0]
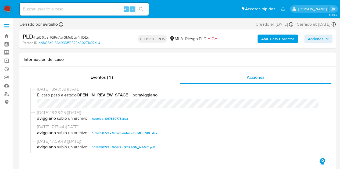
click at [113, 120] on span "caselog-1017850773.xlsx" at bounding box center [110, 119] width 36 height 6
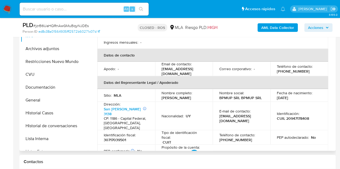
scroll to position [117, 0]
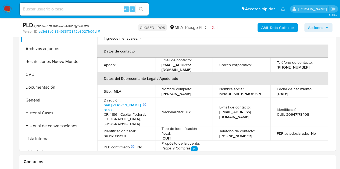
drag, startPoint x: 331, startPoint y: 70, endPoint x: 337, endPoint y: 49, distance: 22.3
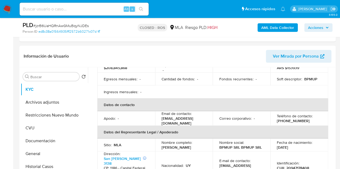
scroll to position [108, 0]
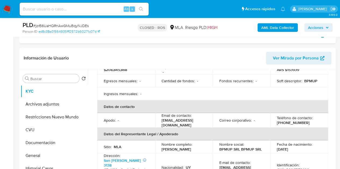
drag, startPoint x: 331, startPoint y: 103, endPoint x: 328, endPoint y: 86, distance: 16.8
click at [332, 71] on div "Compañía KYC Status Actualizado hace un mes Creado: 12/11/2021 14:52:57 Actuali…" at bounding box center [211, 138] width 246 height 138
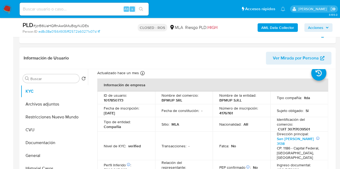
scroll to position [17, 0]
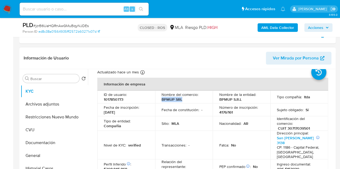
drag, startPoint x: 161, startPoint y: 100, endPoint x: 184, endPoint y: 99, distance: 23.2
click at [184, 99] on div "Nombre del comercio : BPMUP SRL" at bounding box center [183, 97] width 45 height 10
copy p "BPMUP SRL"
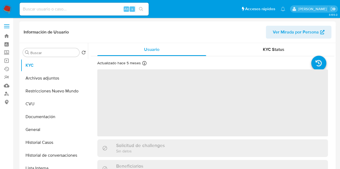
click at [296, 32] on span "Ver Mirada por Persona" at bounding box center [296, 32] width 46 height 13
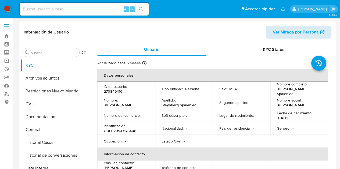
select select "10"
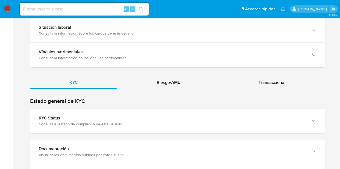
scroll to position [484, 0]
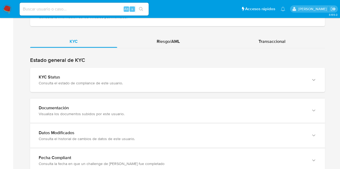
click at [156, 47] on div "KYC Riesgo/AML Transaccional" at bounding box center [177, 129] width 295 height 188
click at [157, 45] on div "Riesgo/AML" at bounding box center [168, 41] width 102 height 13
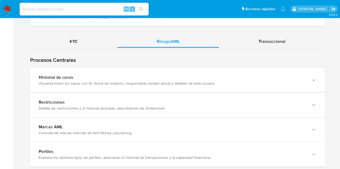
click at [52, 81] on div "Visualiza todos los casos con ID, fecha de creación, responsable, estado actual…" at bounding box center [172, 83] width 267 height 5
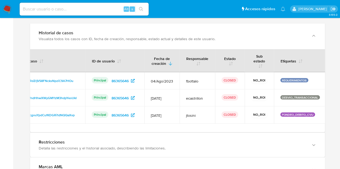
scroll to position [0, 0]
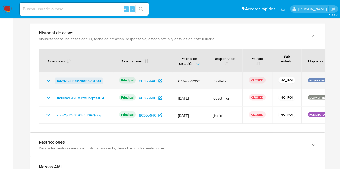
click at [85, 80] on span "RdZrjVS8FNcksNpziC9A7HOu" at bounding box center [79, 81] width 44 height 6
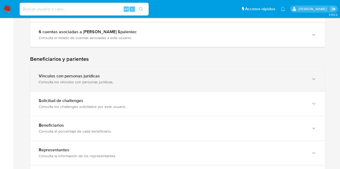
scroll to position [272, 0]
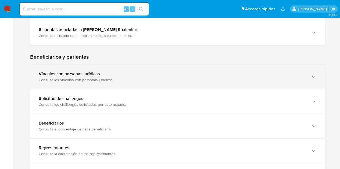
click at [280, 75] on div "Vínculos con personas jurídicas" at bounding box center [172, 73] width 267 height 5
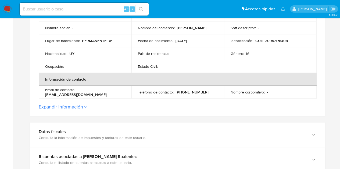
scroll to position [90, 0]
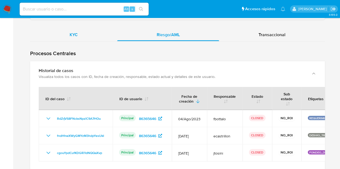
click at [76, 35] on span "KYC" at bounding box center [74, 35] width 8 height 6
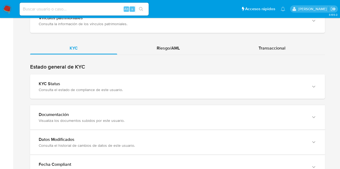
scroll to position [501, 0]
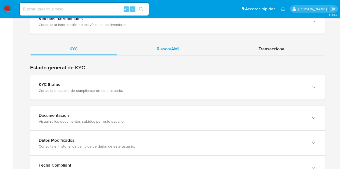
click at [166, 46] on span "Riesgo/AML" at bounding box center [168, 49] width 23 height 6
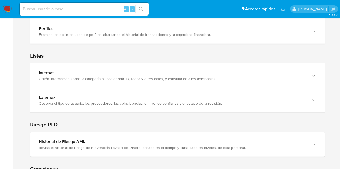
scroll to position [642, 0]
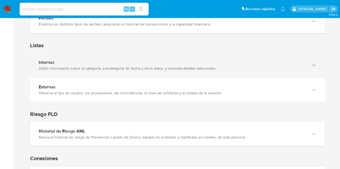
click at [266, 62] on div "Internas" at bounding box center [172, 62] width 267 height 5
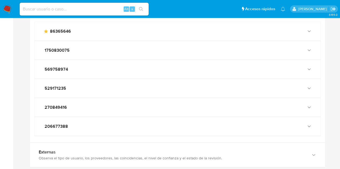
scroll to position [672, 0]
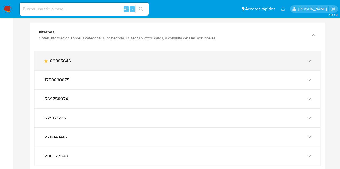
click at [305, 61] on div "main-user-icon 86365646" at bounding box center [177, 61] width 285 height 19
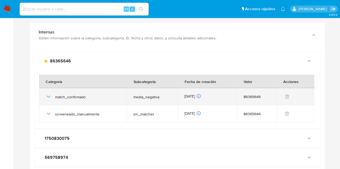
click at [47, 94] on icon "button" at bounding box center [48, 97] width 6 height 6
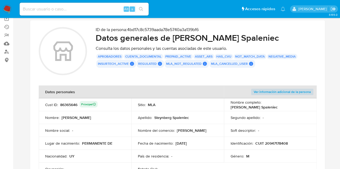
scroll to position [39, 0]
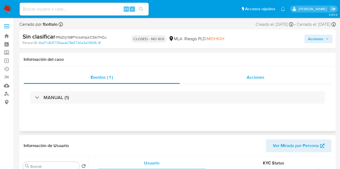
click at [263, 78] on span "Acciones" at bounding box center [256, 77] width 18 height 6
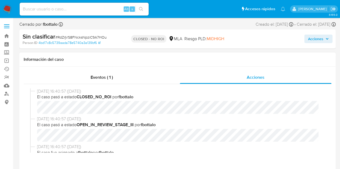
select select "10"
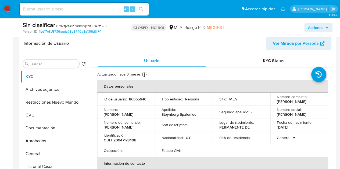
scroll to position [139, 0]
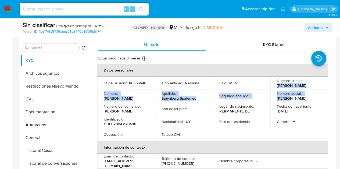
drag, startPoint x: 277, startPoint y: 85, endPoint x: 287, endPoint y: 86, distance: 10.8
click at [306, 88] on p "[PERSON_NAME]" at bounding box center [292, 85] width 30 height 5
click at [278, 84] on p "Daniel Enrique Steynberg Spaleniec" at bounding box center [292, 85] width 30 height 5
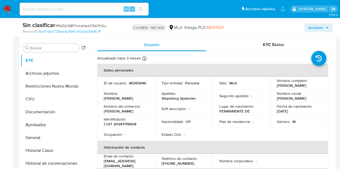
click at [275, 84] on td "Nombre completo : Daniel Enrique Steynberg Spaleniec" at bounding box center [299, 83] width 58 height 13
drag, startPoint x: 275, startPoint y: 85, endPoint x: 314, endPoint y: 91, distance: 39.4
click at [306, 88] on p "Daniel Enrique Steynberg Spaleniec" at bounding box center [292, 85] width 30 height 5
copy p "Daniel Enrique Steynberg Spaleniec"
drag, startPoint x: 102, startPoint y: 126, endPoint x: 138, endPoint y: 123, distance: 35.8
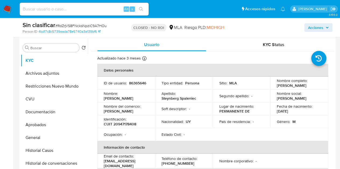
click at [138, 123] on td "Identificación : CUIT 20947178408" at bounding box center [126, 121] width 58 height 13
drag, startPoint x: 104, startPoint y: 125, endPoint x: 109, endPoint y: 130, distance: 6.3
click at [132, 126] on p "CUIT 20947178408" at bounding box center [120, 124] width 32 height 5
click at [106, 130] on td "Ocupación : -" at bounding box center [126, 134] width 58 height 13
drag, startPoint x: 103, startPoint y: 127, endPoint x: 117, endPoint y: 125, distance: 14.7
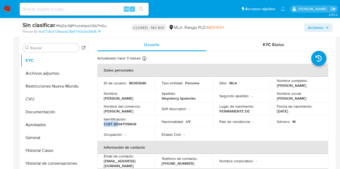
click at [117, 125] on td "Identificación : CUIT 20947178408" at bounding box center [126, 121] width 58 height 13
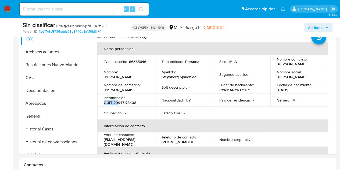
scroll to position [184, 0]
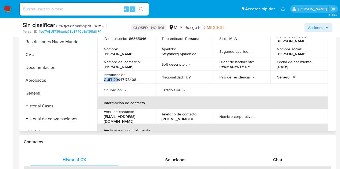
click at [118, 82] on p "CUIT 20947178408" at bounding box center [120, 79] width 32 height 5
drag, startPoint x: 104, startPoint y: 83, endPoint x: 138, endPoint y: 81, distance: 34.5
click at [138, 81] on div "Identificación : CUIT 20947178408" at bounding box center [126, 78] width 45 height 10
copy p "CUIT 20947178408"
click at [308, 71] on td "Fecha de nacimiento : 04/01/1973" at bounding box center [299, 64] width 58 height 13
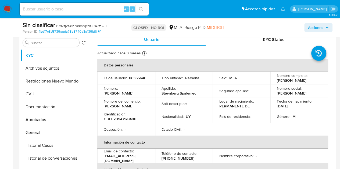
scroll to position [143, 0]
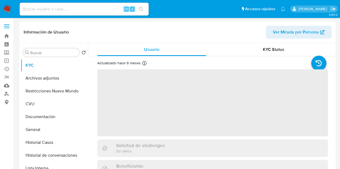
click at [296, 30] on span "Ver Mirada por Persona" at bounding box center [296, 32] width 46 height 13
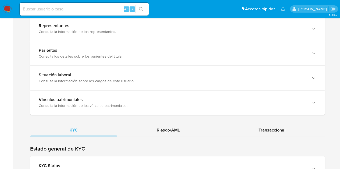
scroll to position [456, 0]
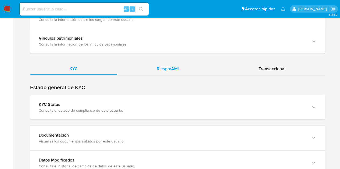
click at [162, 66] on span "Riesgo/AML" at bounding box center [168, 69] width 23 height 6
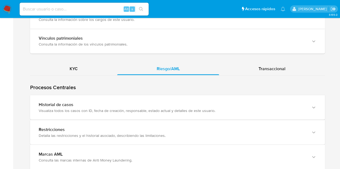
click at [131, 108] on div "Visualiza todos los casos con ID, fecha de creación, responsable, estado actual…" at bounding box center [172, 110] width 267 height 5
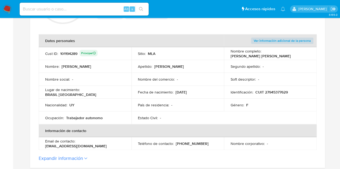
scroll to position [92, 0]
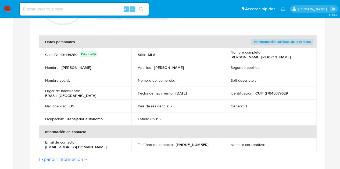
drag, startPoint x: 263, startPoint y: 55, endPoint x: 188, endPoint y: 33, distance: 78.3
click at [302, 54] on div "Nombre completo : [PERSON_NAME] [PERSON_NAME]" at bounding box center [270, 55] width 80 height 10
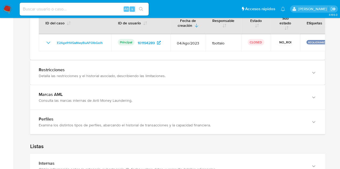
scroll to position [520, 0]
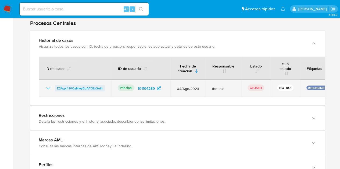
click at [92, 88] on span "E2AgxfHVQaNwyBuAFOIbGelh" at bounding box center [80, 88] width 46 height 6
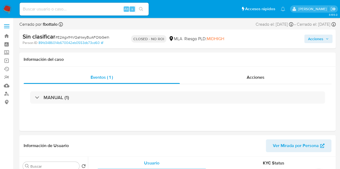
select select "10"
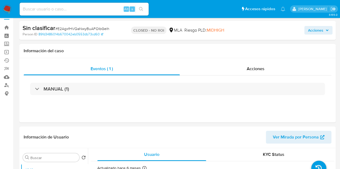
scroll to position [3, 0]
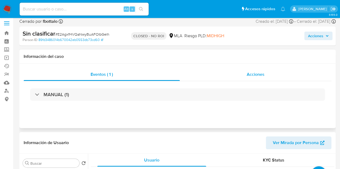
click at [274, 69] on div "Acciones" at bounding box center [255, 74] width 151 height 13
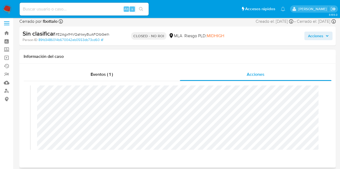
scroll to position [127, 0]
